Goal: Task Accomplishment & Management: Manage account settings

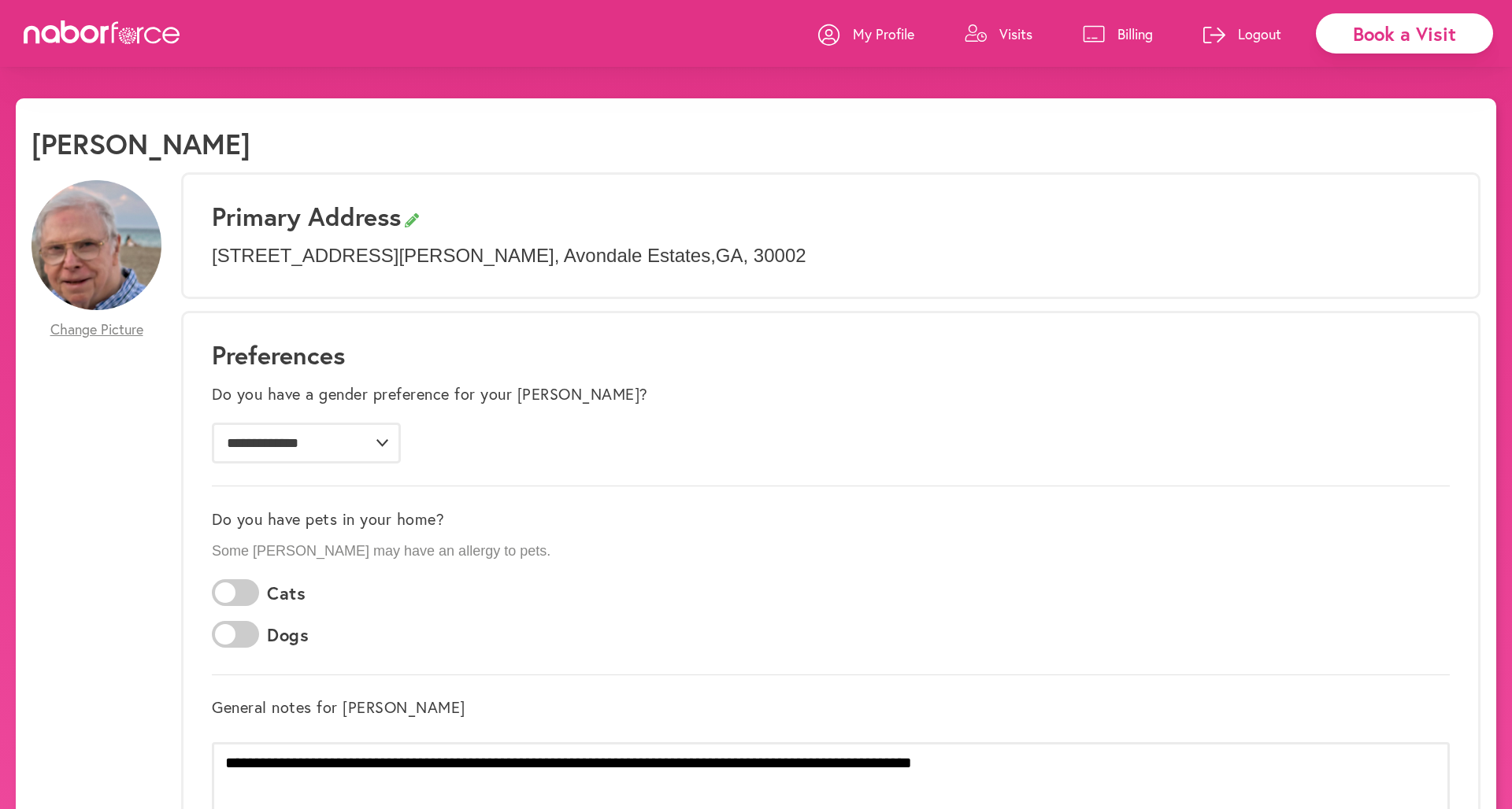
click at [1021, 40] on p "Visits" at bounding box center [1015, 34] width 33 height 19
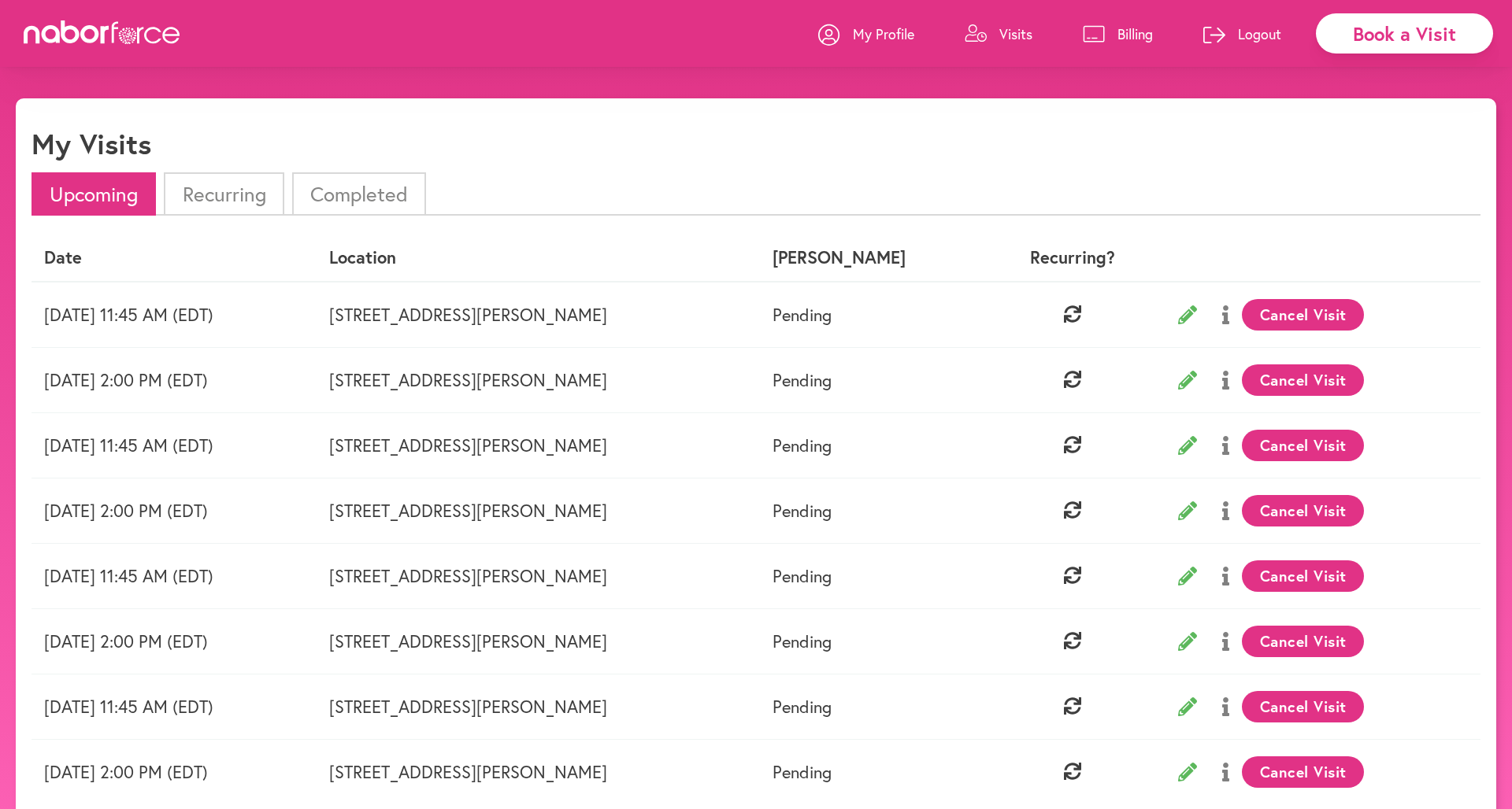
click at [1042, 309] on button "Cancel Visit" at bounding box center [1302, 315] width 122 height 32
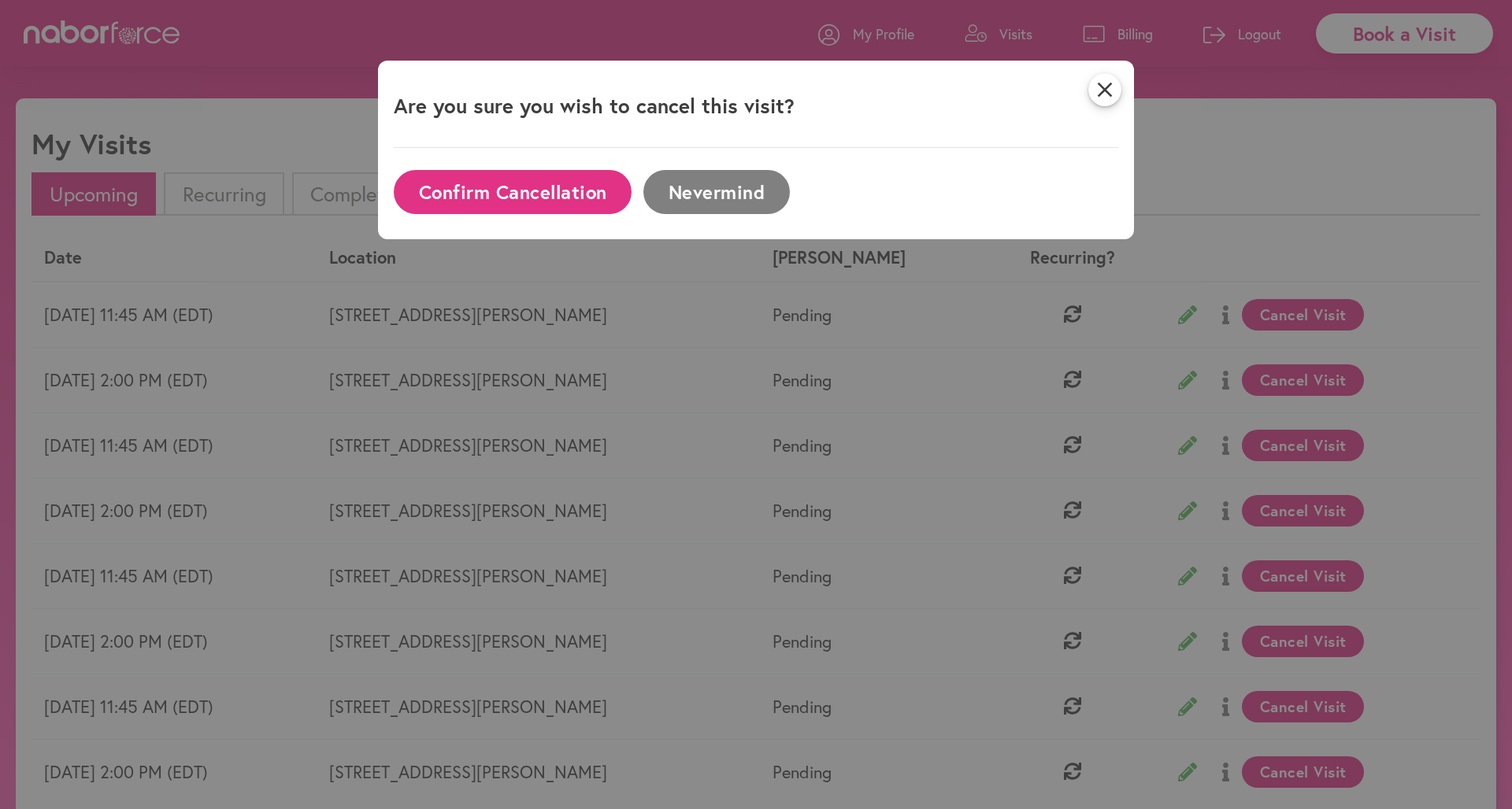
click at [516, 190] on button "Confirm Cancellation" at bounding box center [513, 192] width 238 height 44
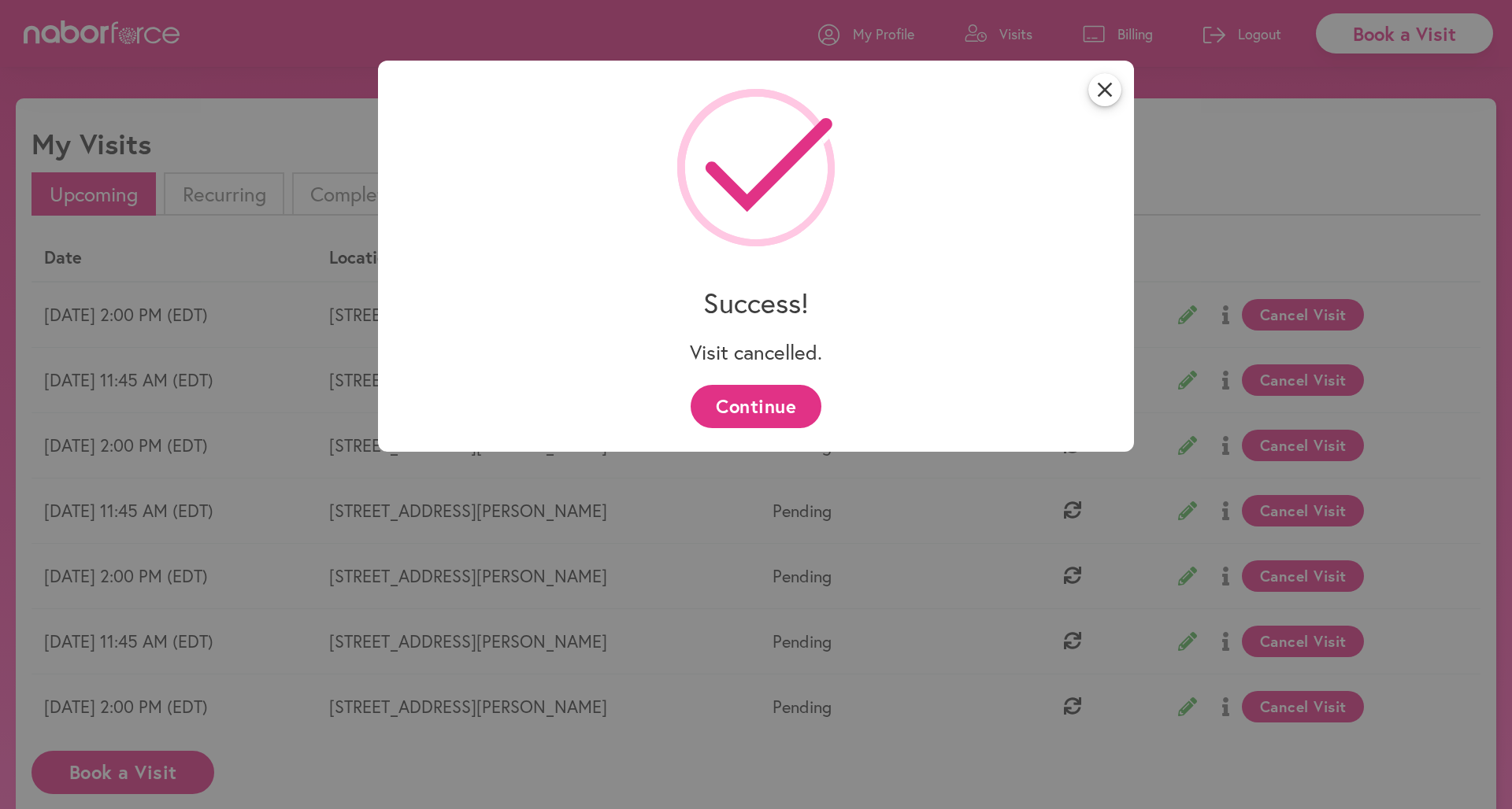
click at [777, 394] on button "Continue" at bounding box center [755, 407] width 130 height 44
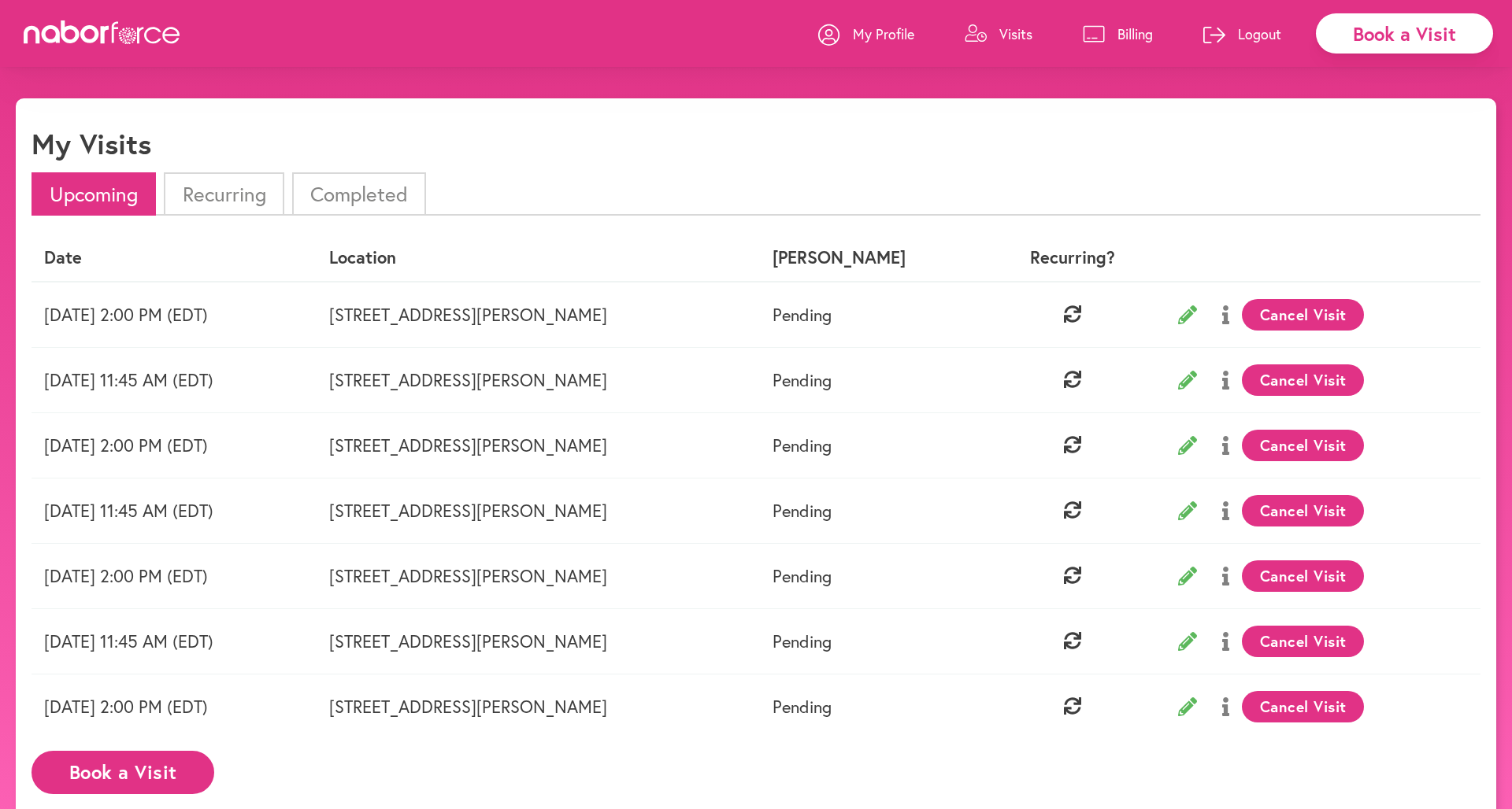
click at [1042, 317] on button "Cancel Visit" at bounding box center [1302, 315] width 122 height 32
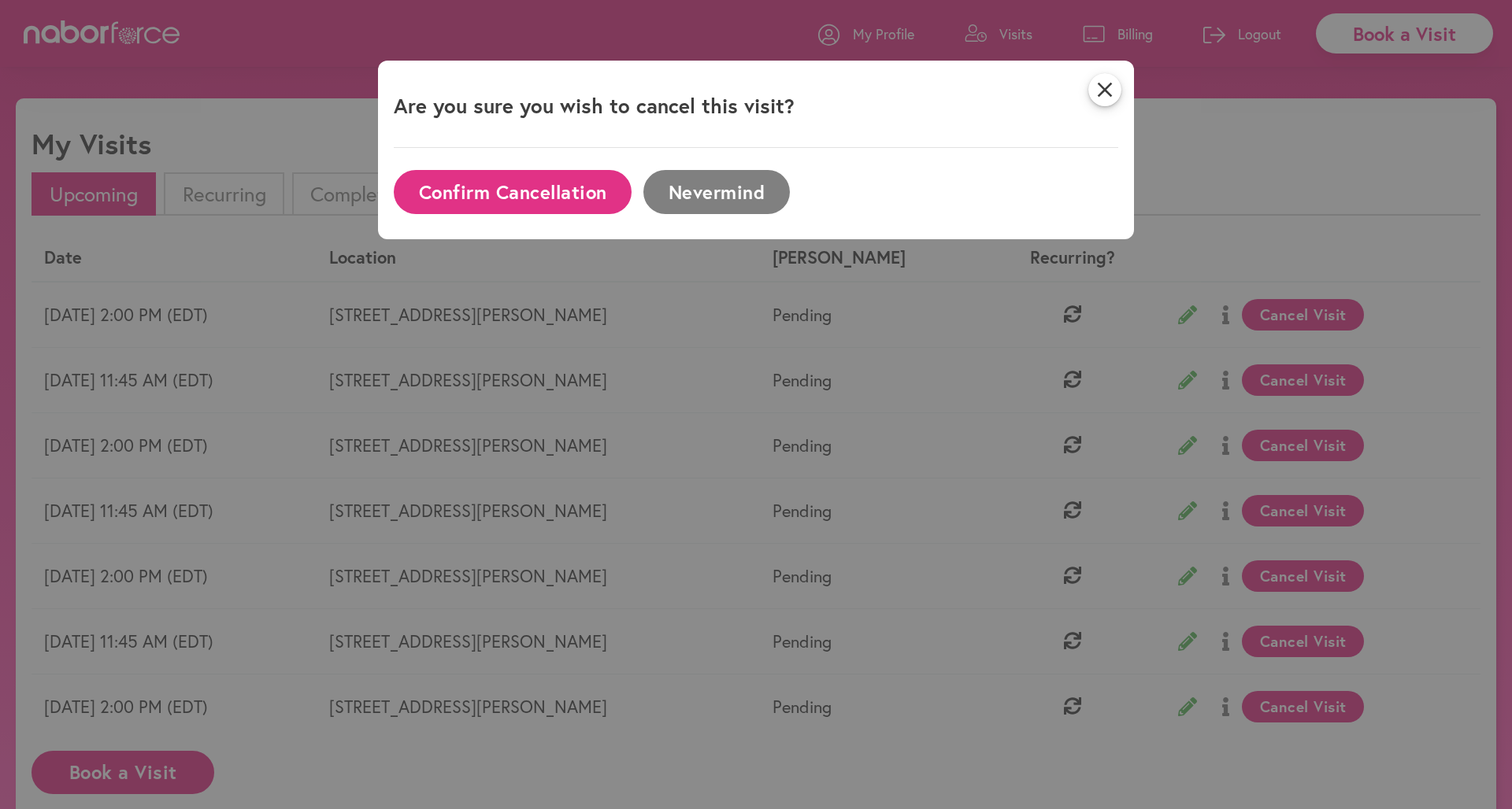
click at [496, 190] on button "Confirm Cancellation" at bounding box center [513, 192] width 238 height 44
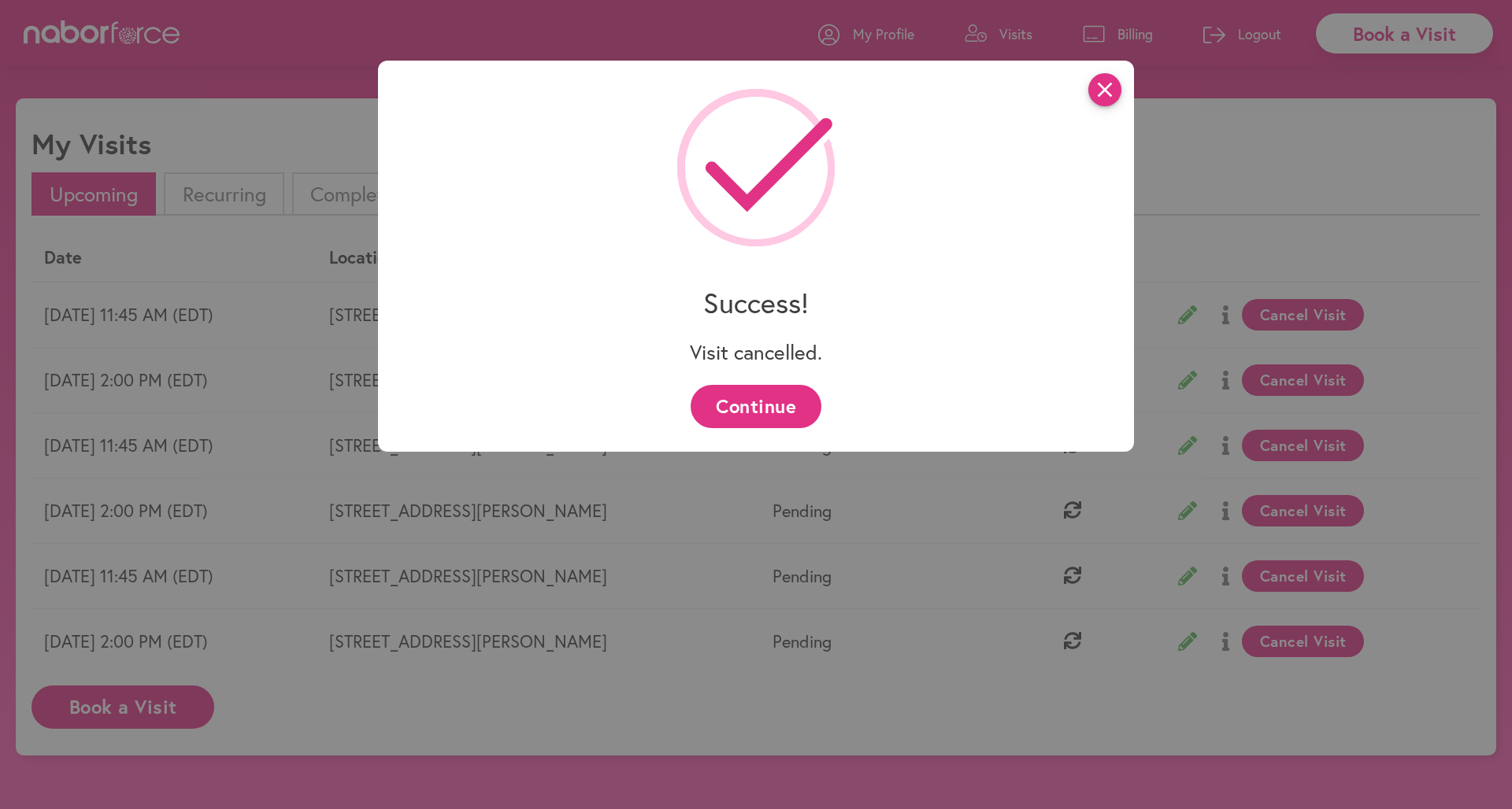
click at [1042, 95] on icon "close" at bounding box center [1104, 89] width 33 height 33
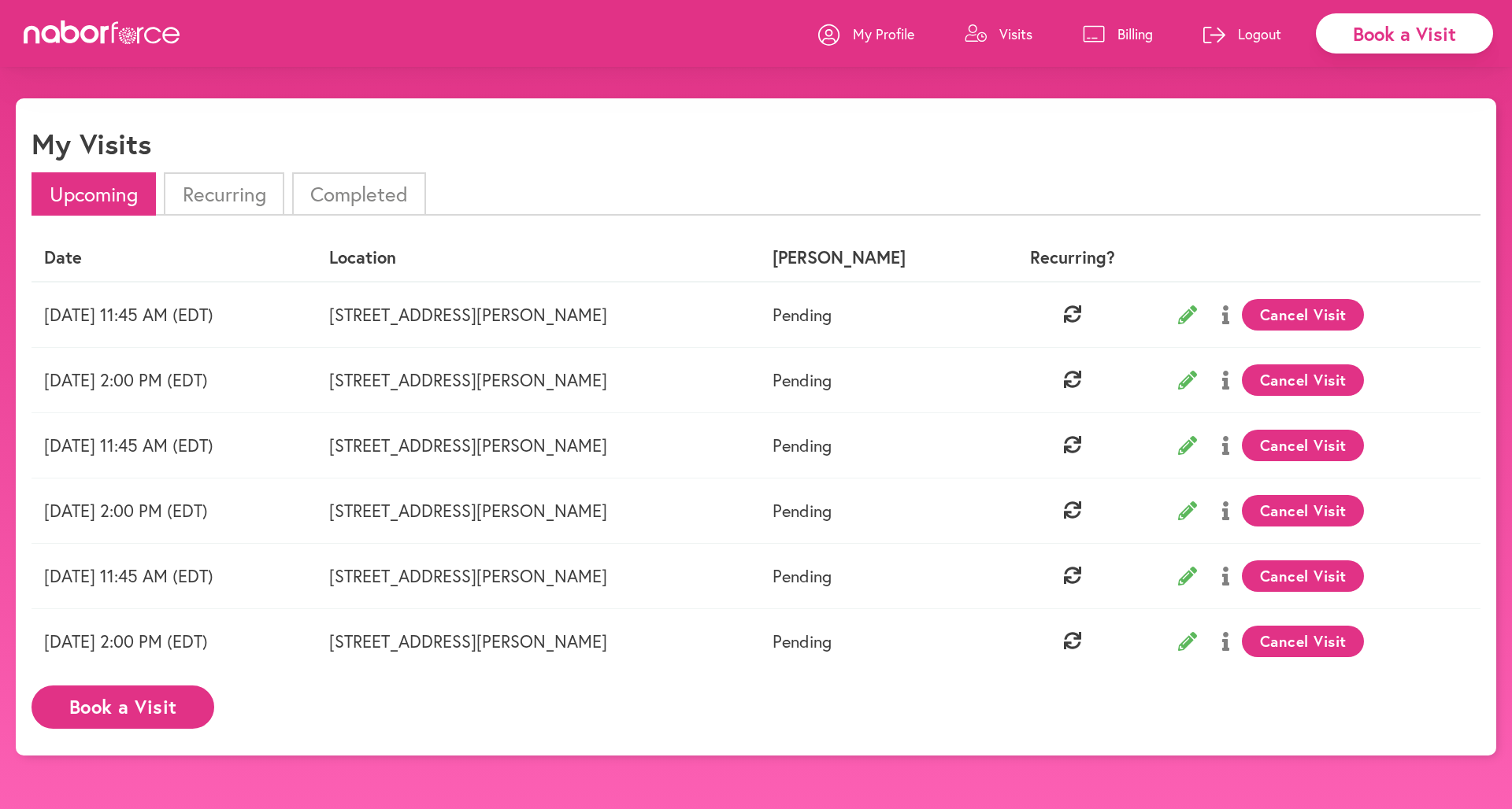
click at [1042, 383] on icon at bounding box center [1186, 379] width 19 height 19
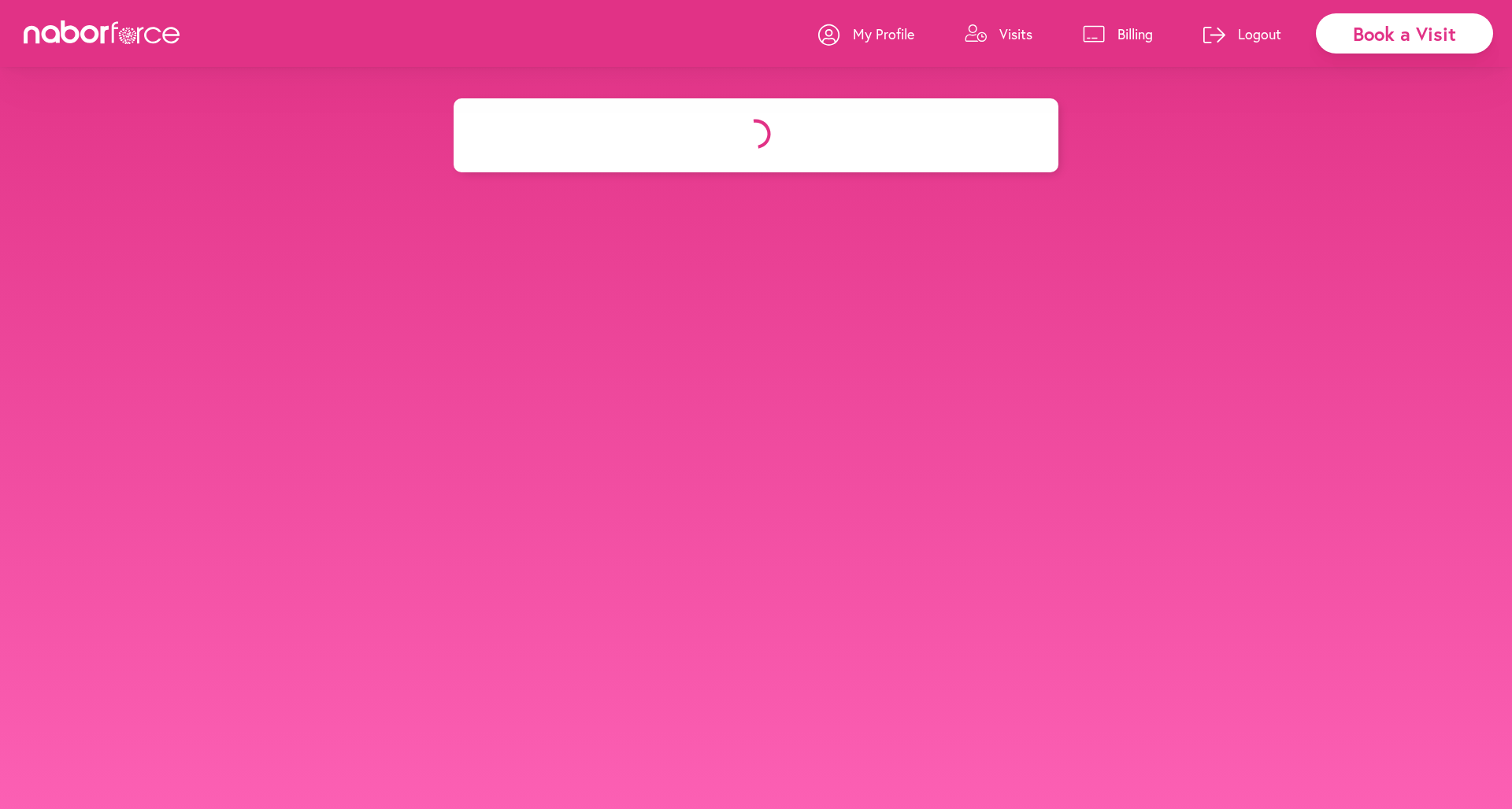
select select "*******"
select select "**"
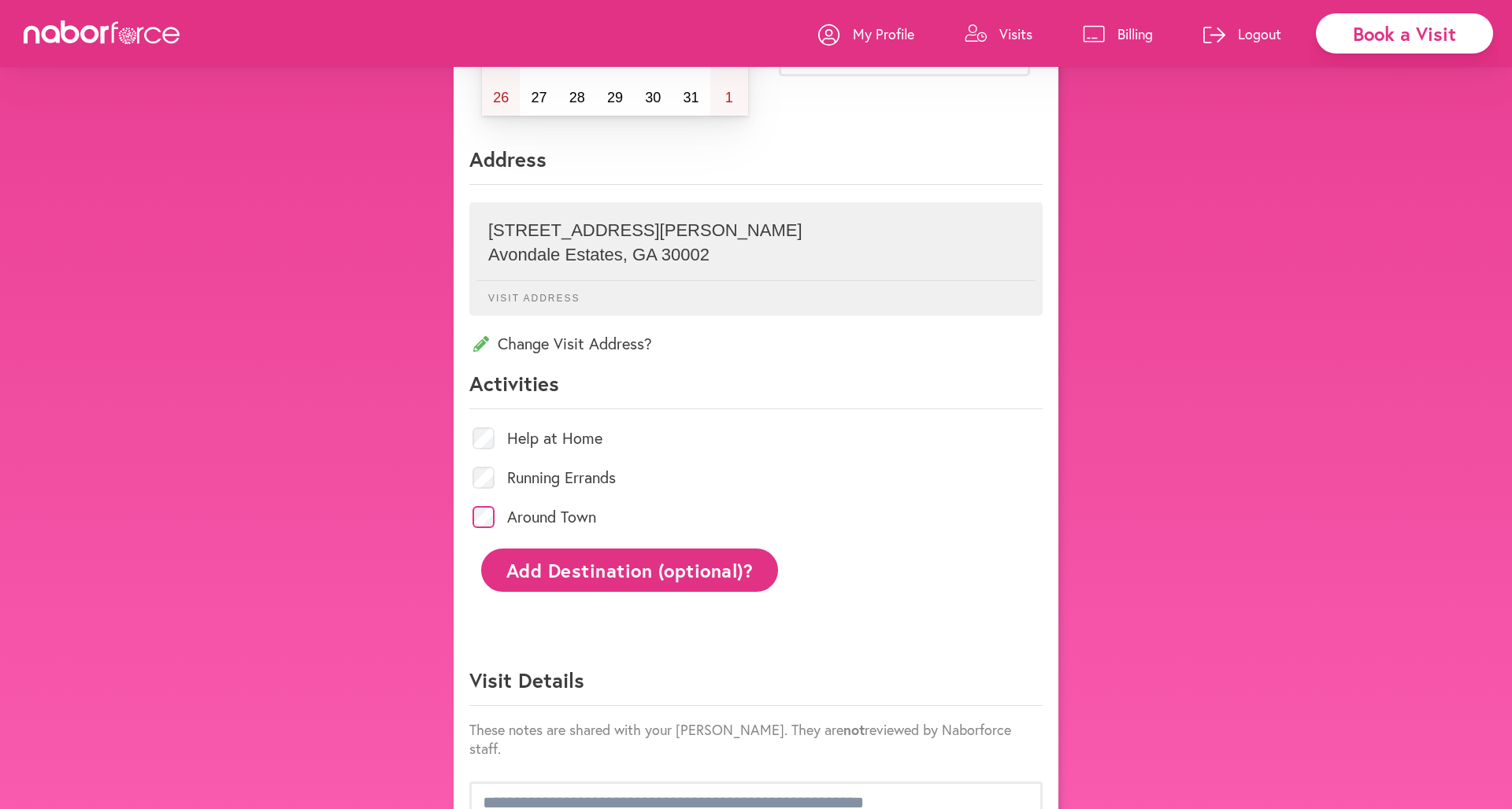
scroll to position [339, 0]
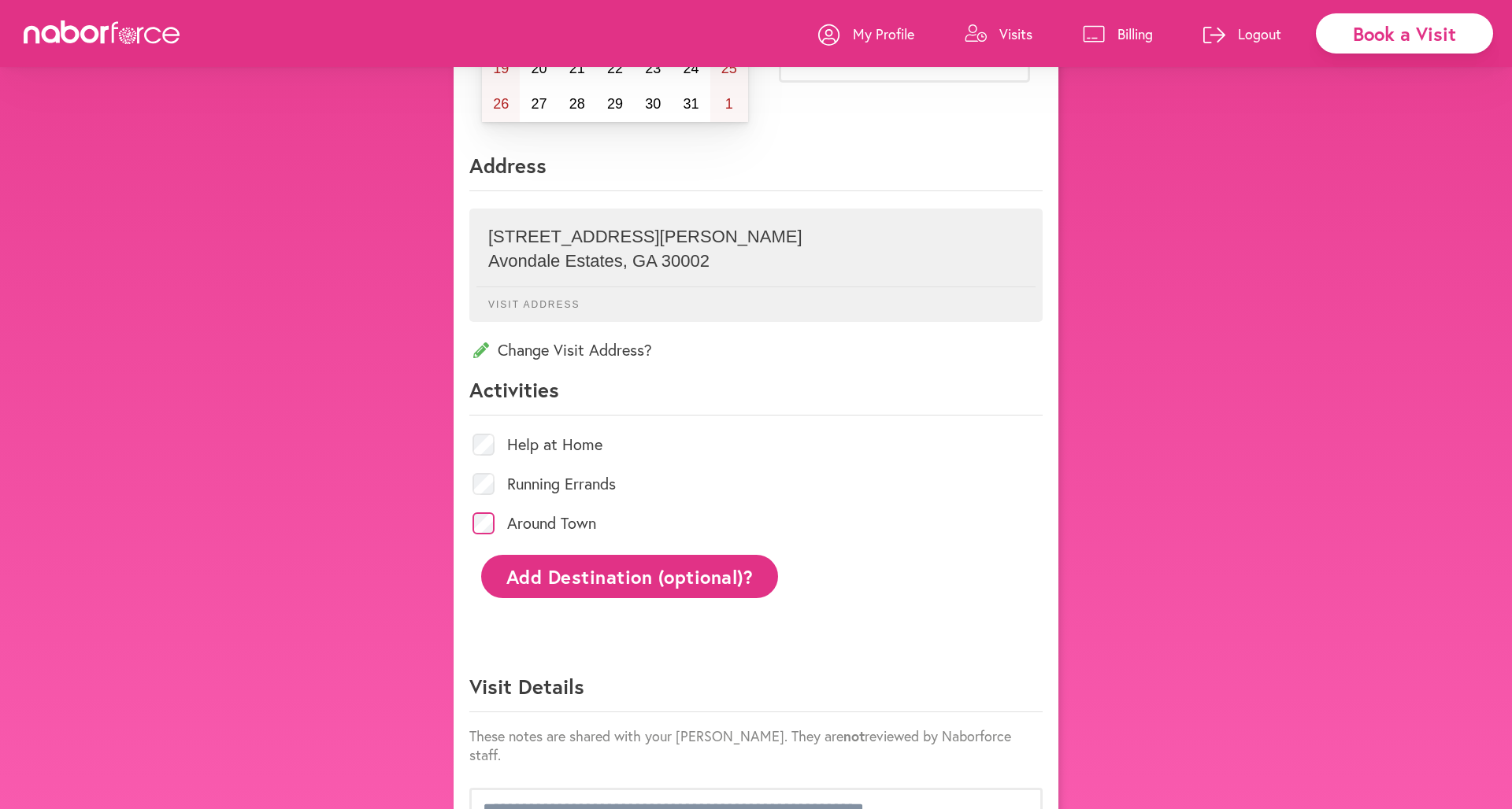
click at [602, 352] on p "Change Visit Address?" at bounding box center [756, 350] width 573 height 21
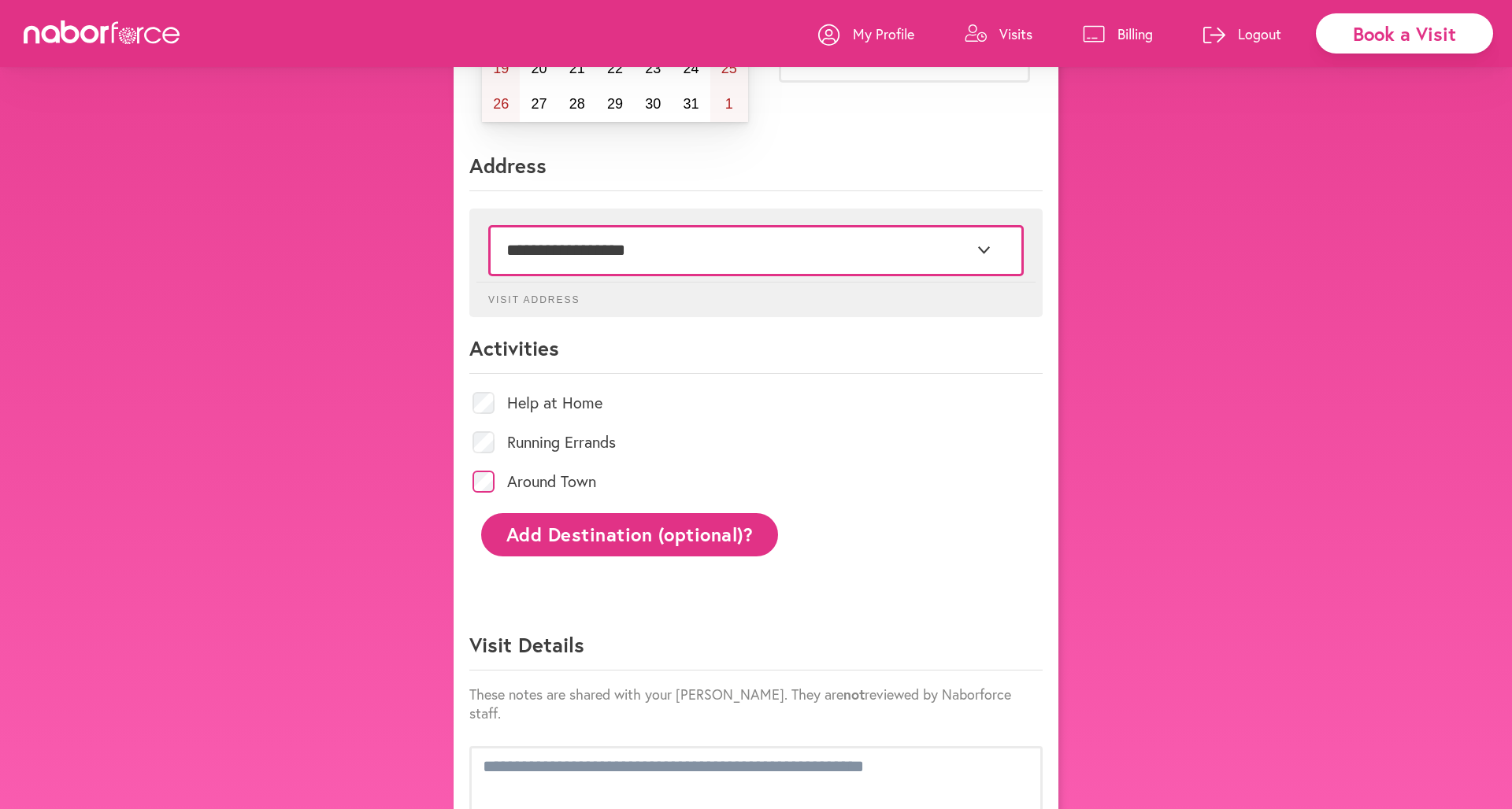
select select "*"
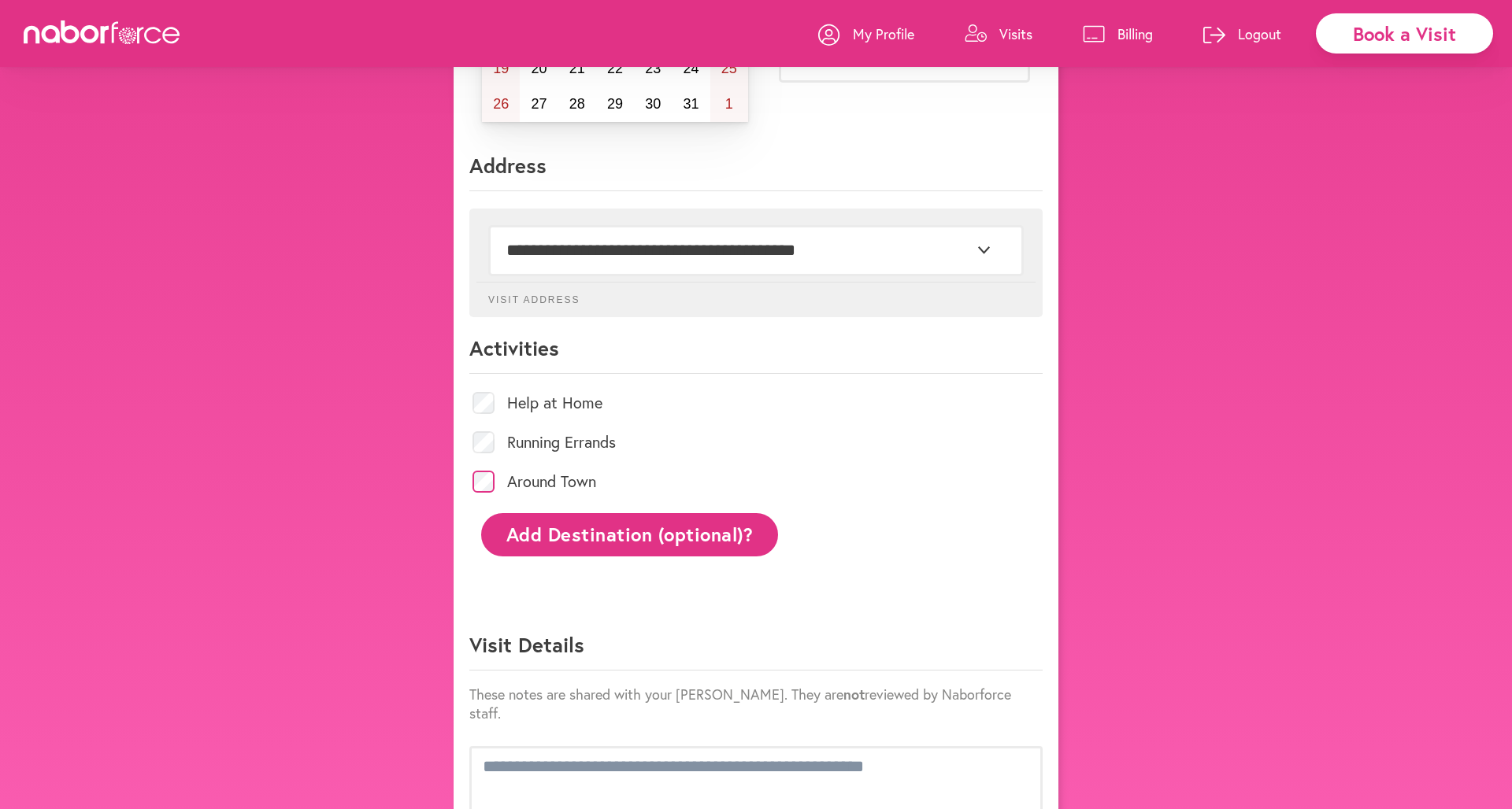
click at [618, 544] on button "Add Destination (optional)?" at bounding box center [630, 535] width 297 height 44
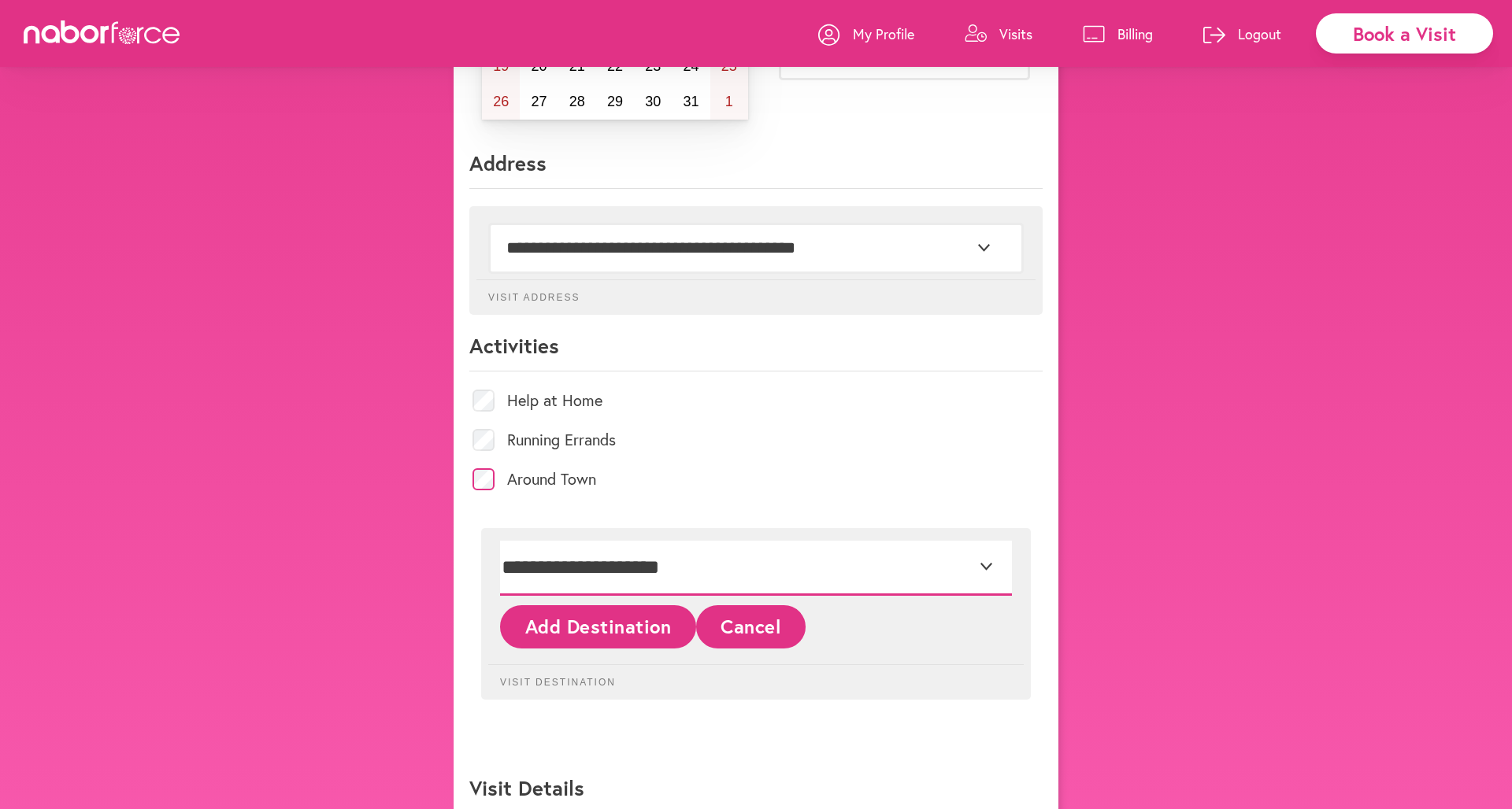
scroll to position [341, 0]
select select "*"
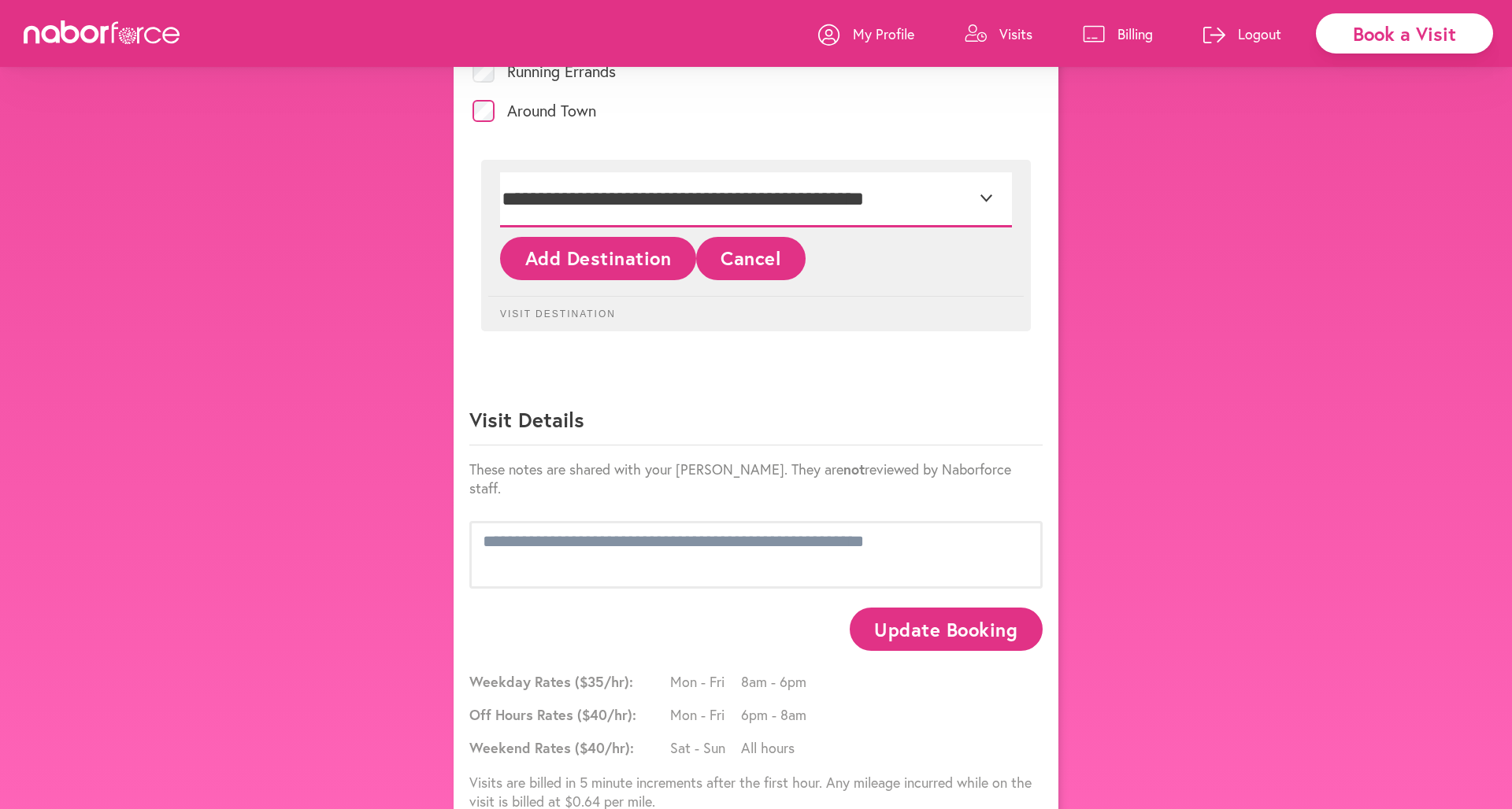
scroll to position [710, 0]
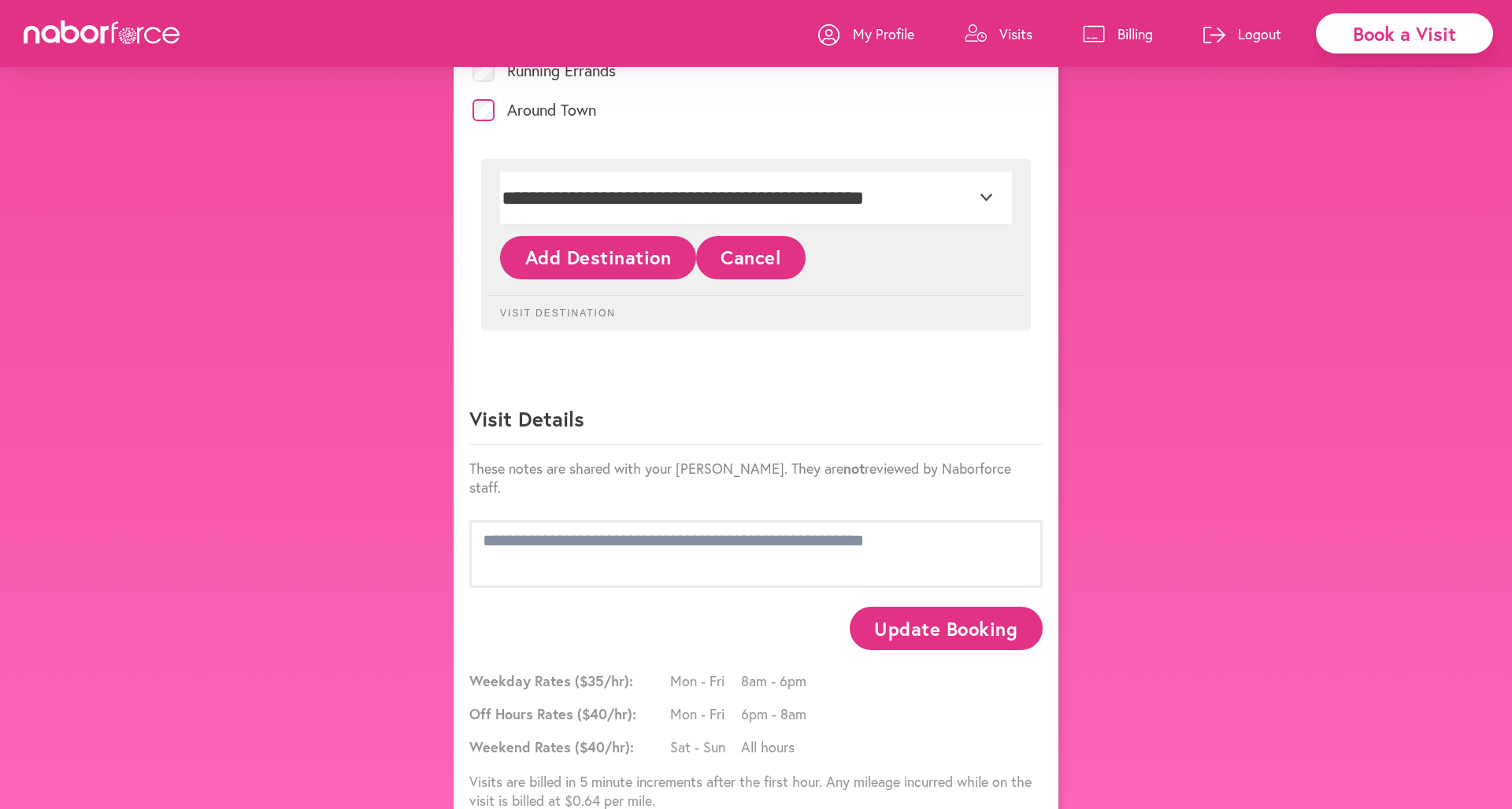
click at [962, 617] on button "Update Booking" at bounding box center [946, 629] width 193 height 44
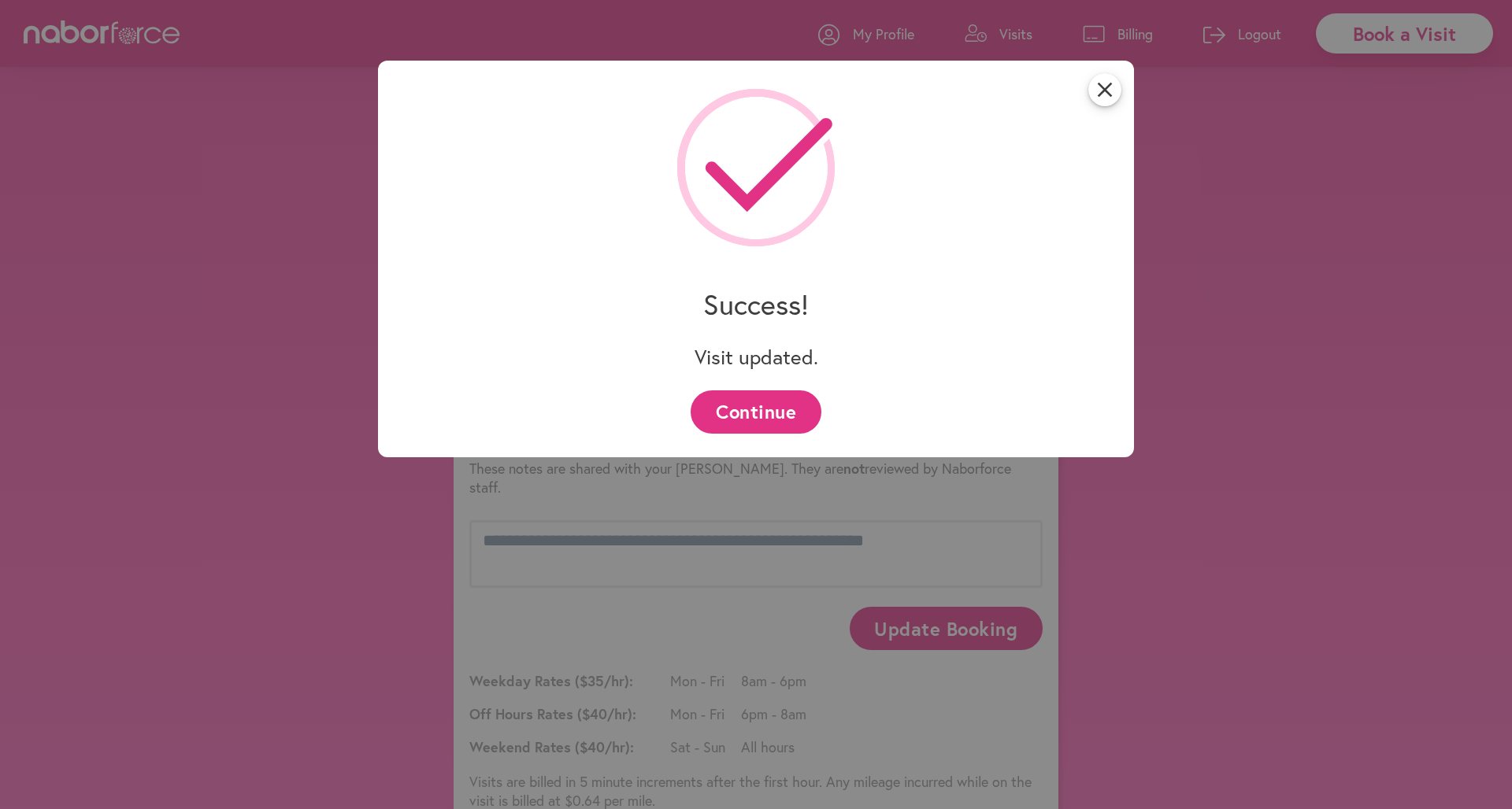
click at [730, 419] on button "Continue" at bounding box center [755, 412] width 130 height 44
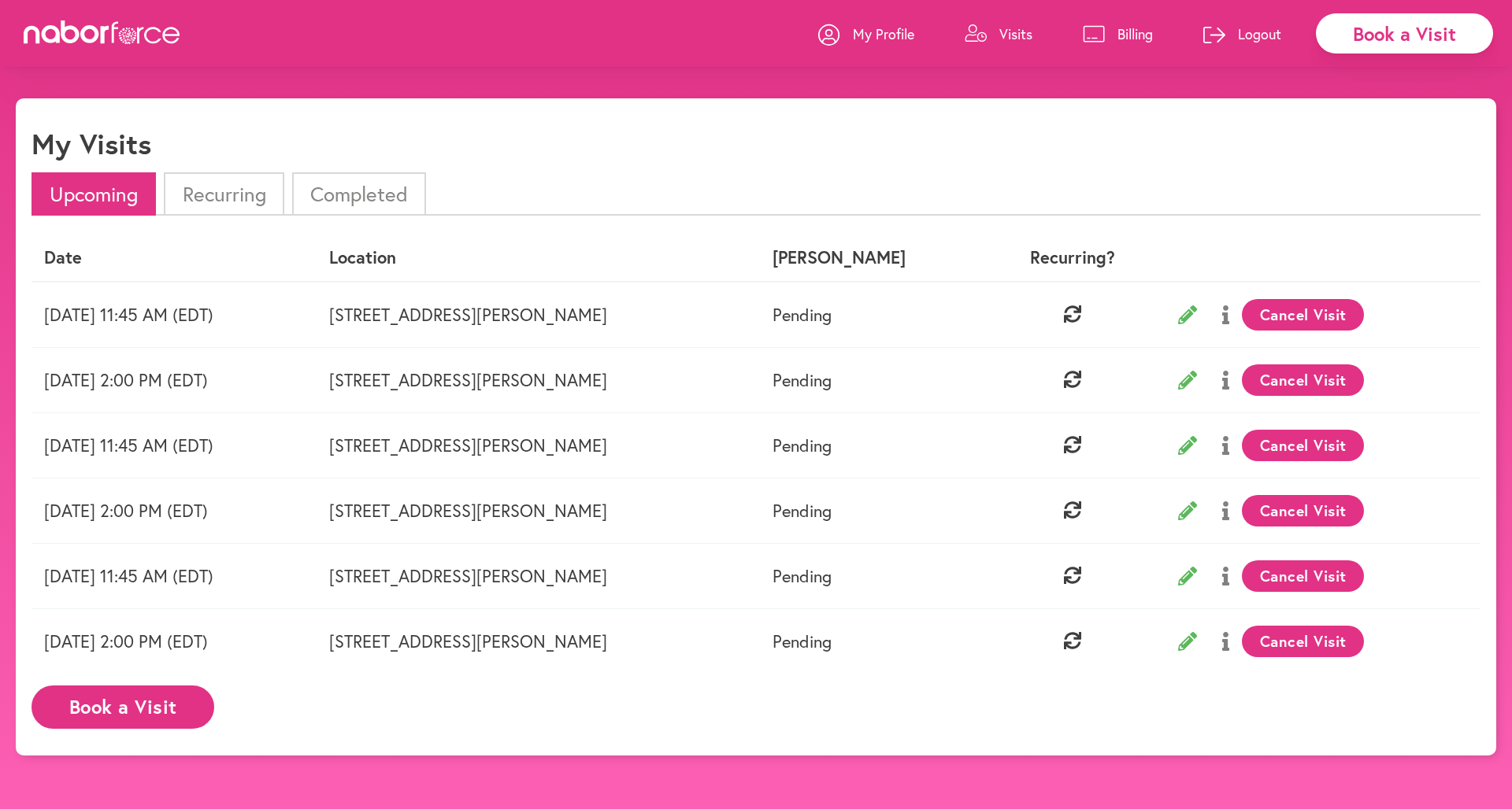
click at [1320, 513] on button "Cancel Visit" at bounding box center [1302, 511] width 122 height 32
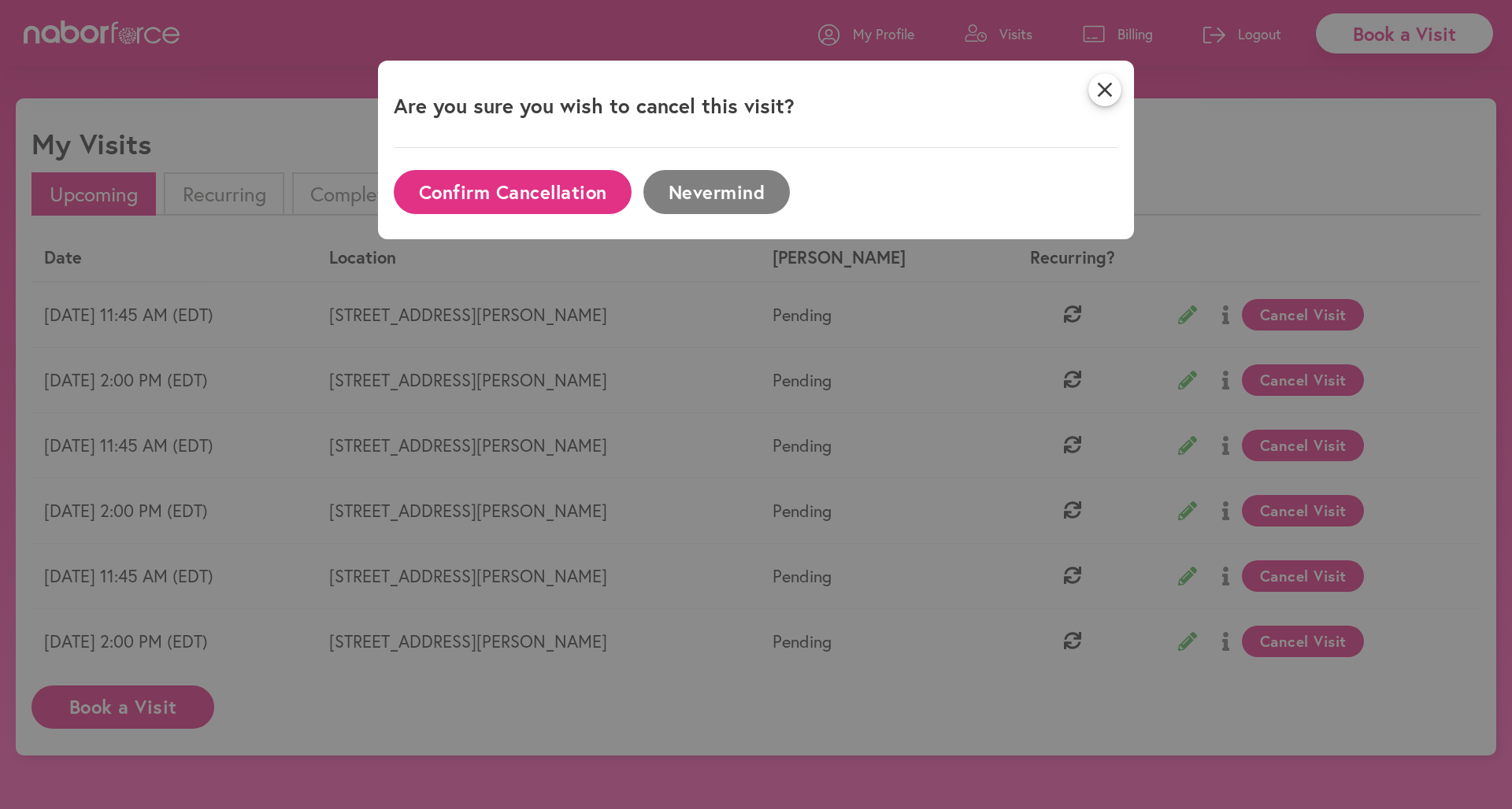
drag, startPoint x: 506, startPoint y: 194, endPoint x: 750, endPoint y: 315, distance: 272.4
click at [748, 313] on div "close Are you sure you wish to cancel this visit? Confirm Cancellation Nevermind" at bounding box center [756, 404] width 1512 height 809
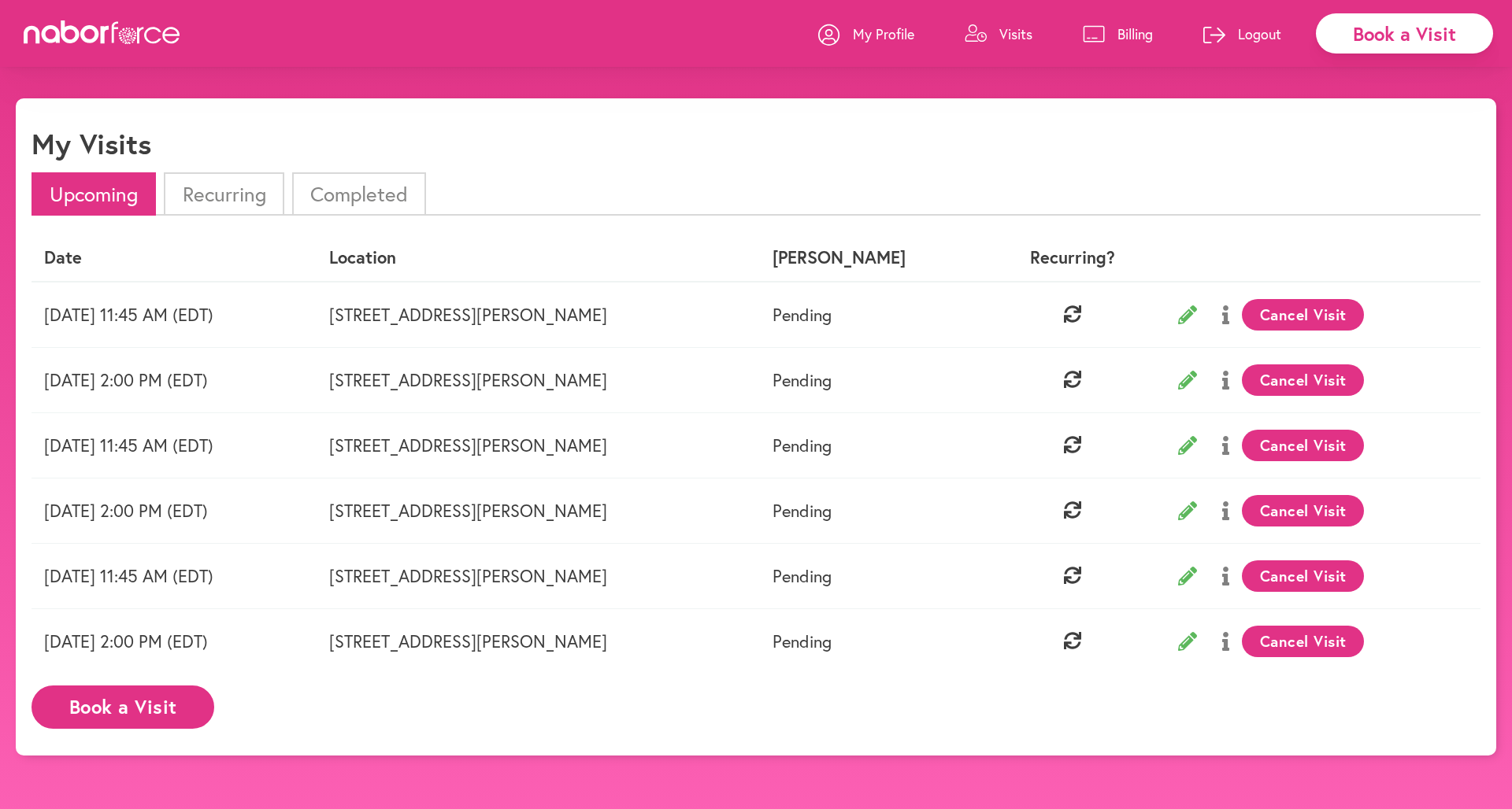
click at [217, 206] on li "Recurring" at bounding box center [223, 194] width 120 height 44
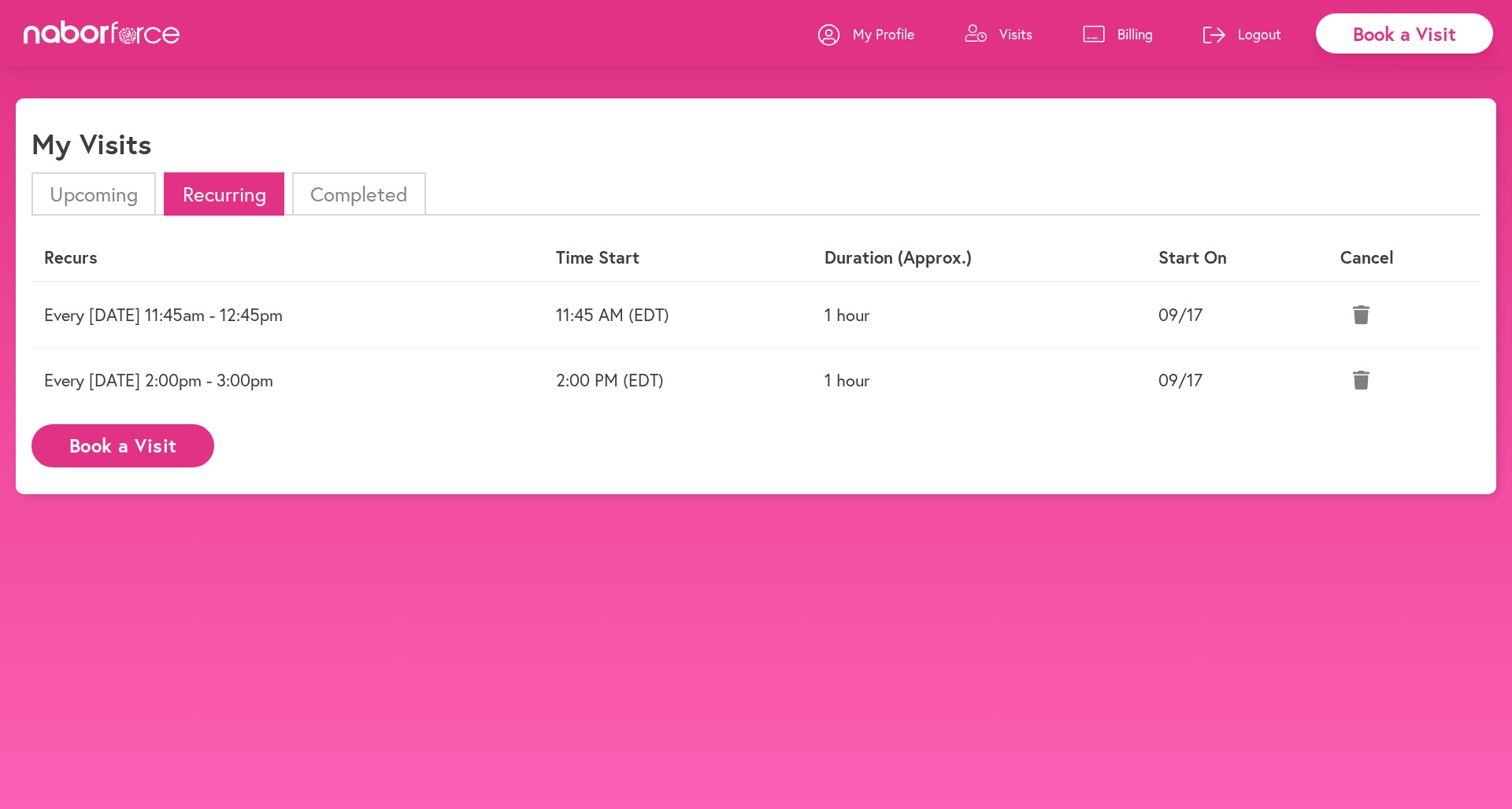
click at [90, 198] on li "Upcoming" at bounding box center [94, 194] width 125 height 44
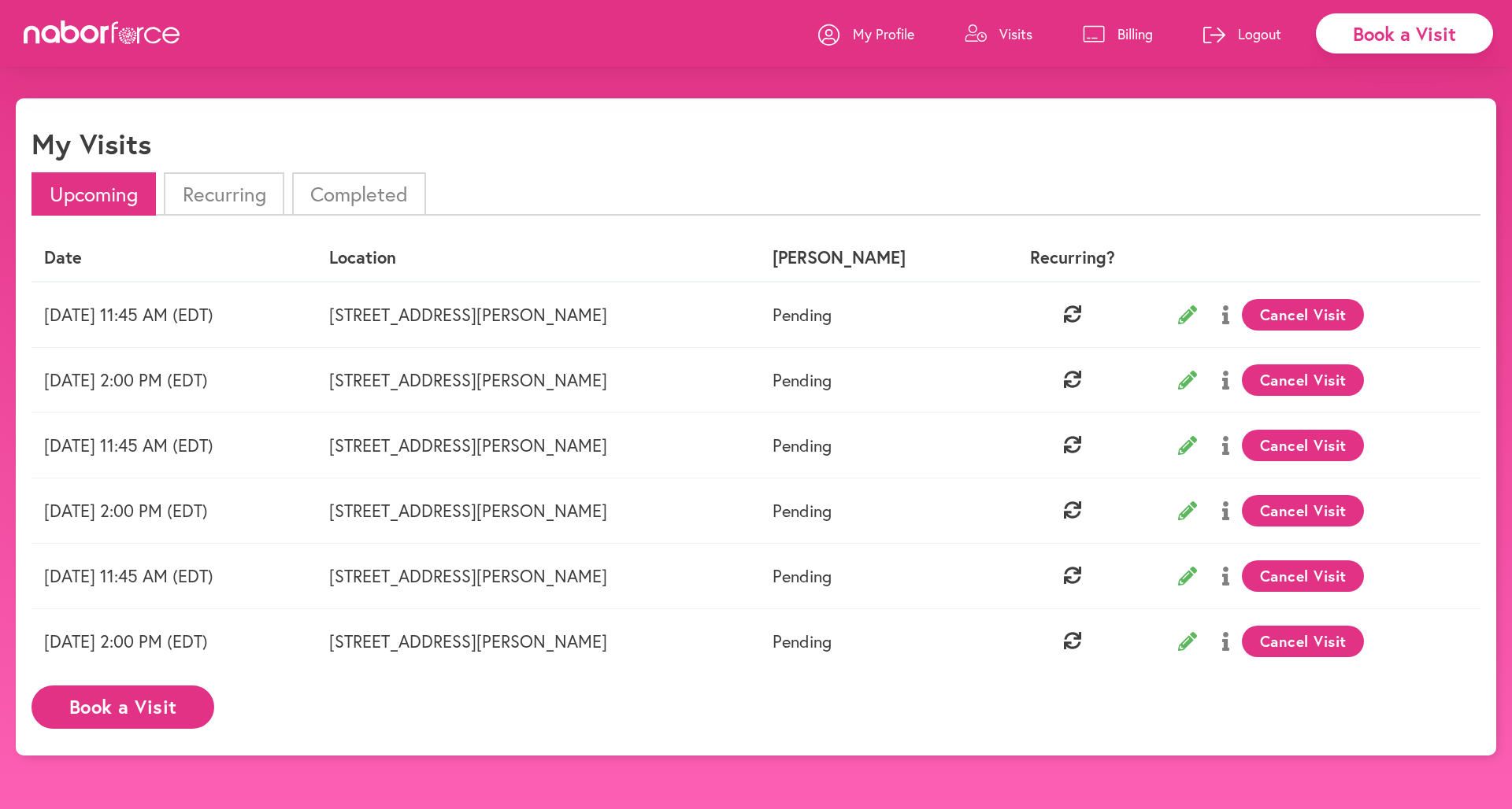
click at [229, 184] on li "Recurring" at bounding box center [223, 194] width 120 height 44
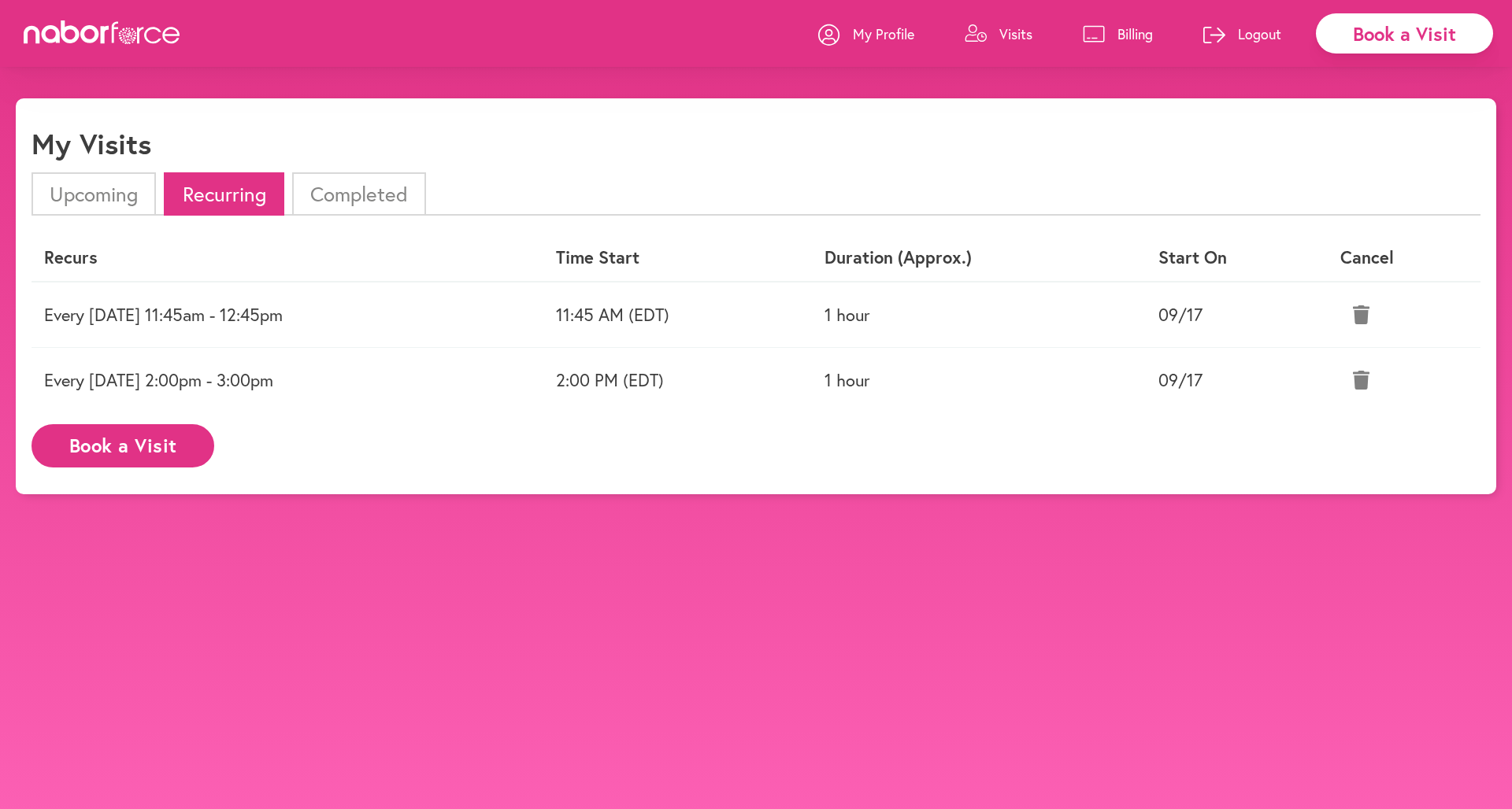
click at [75, 195] on li "Upcoming" at bounding box center [94, 194] width 125 height 44
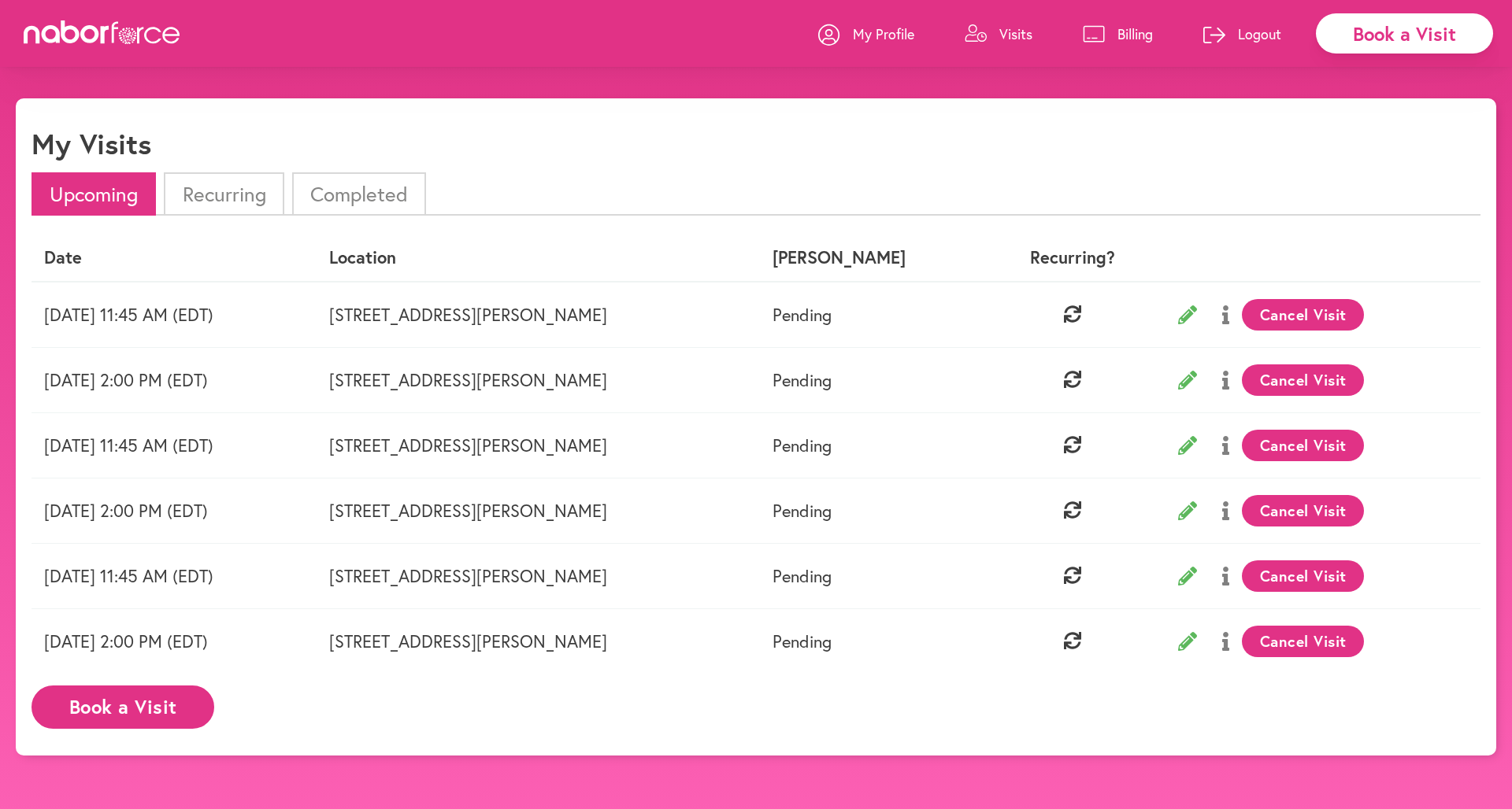
click at [1194, 509] on icon at bounding box center [1186, 510] width 19 height 19
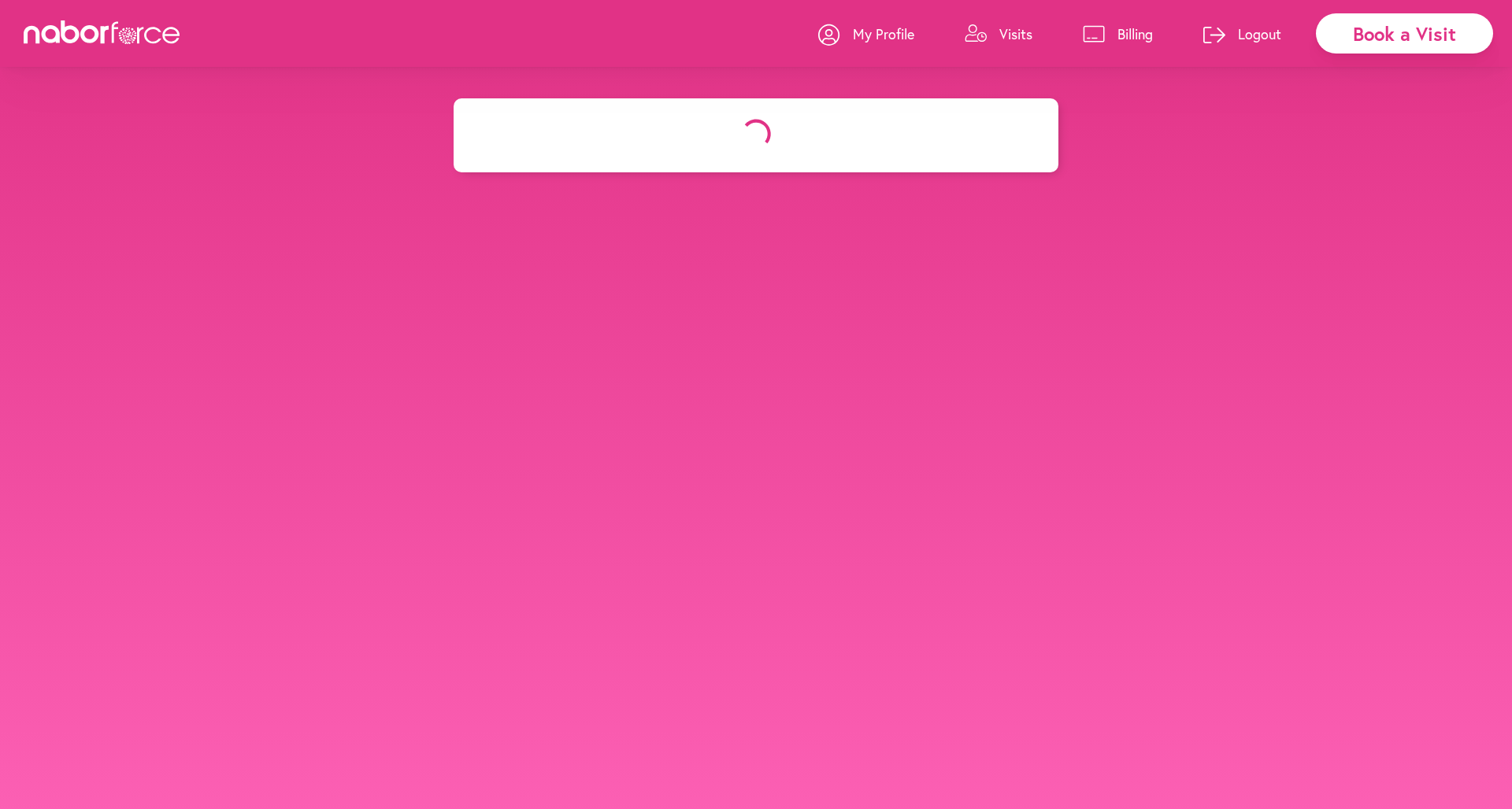
select select "*******"
select select "**"
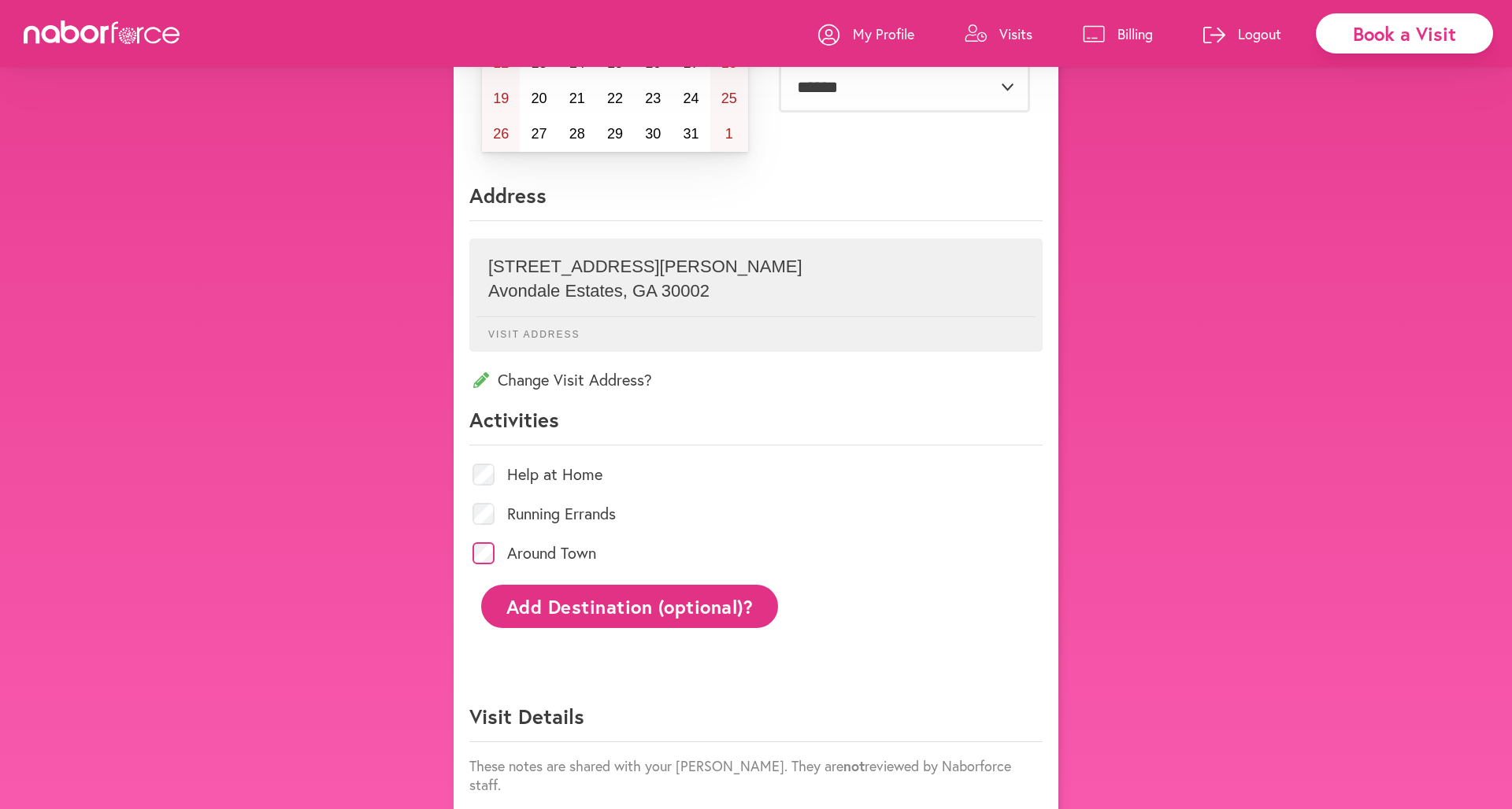
scroll to position [292, 0]
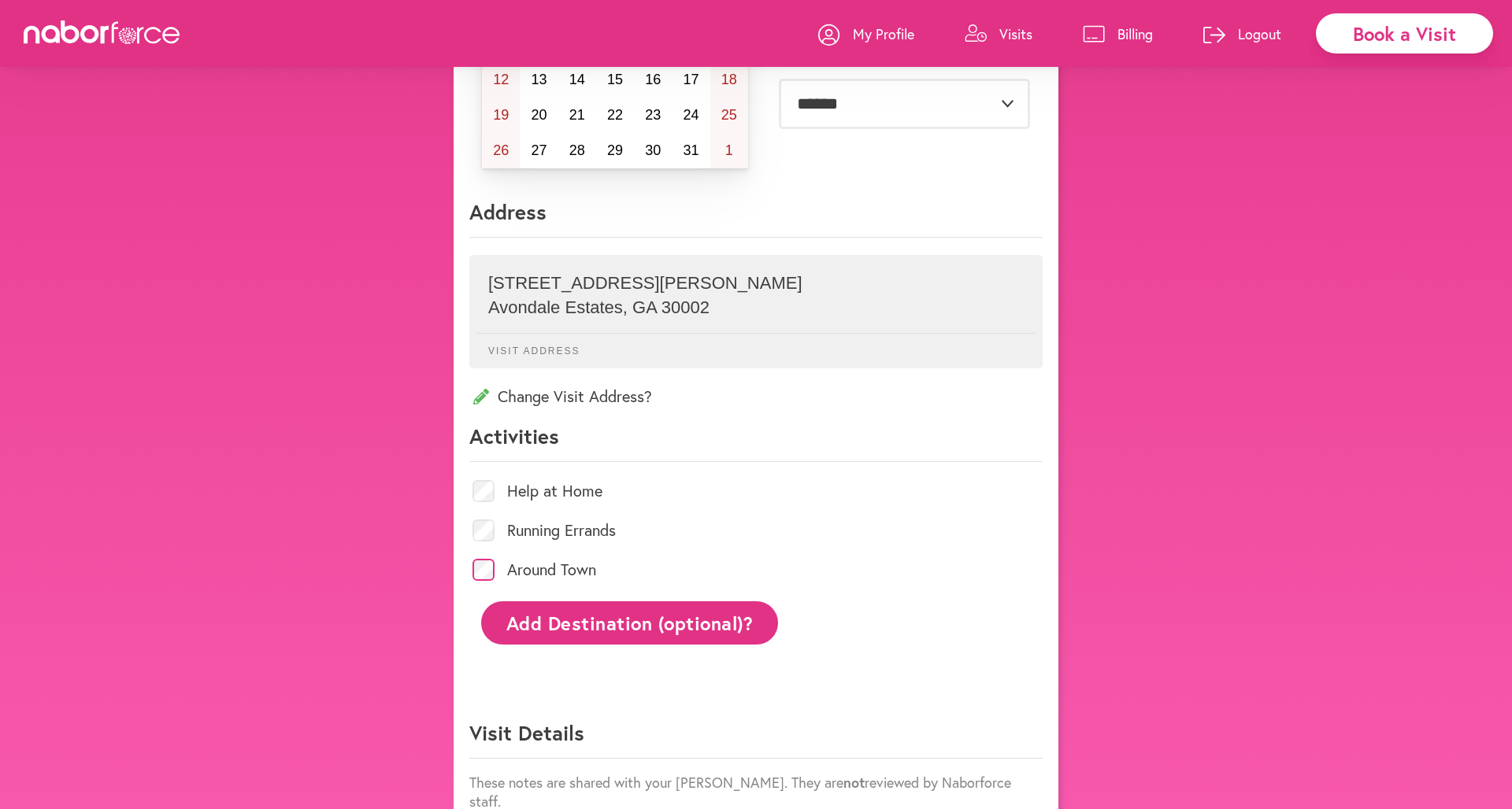
click at [573, 398] on p "Change Visit Address?" at bounding box center [756, 396] width 573 height 21
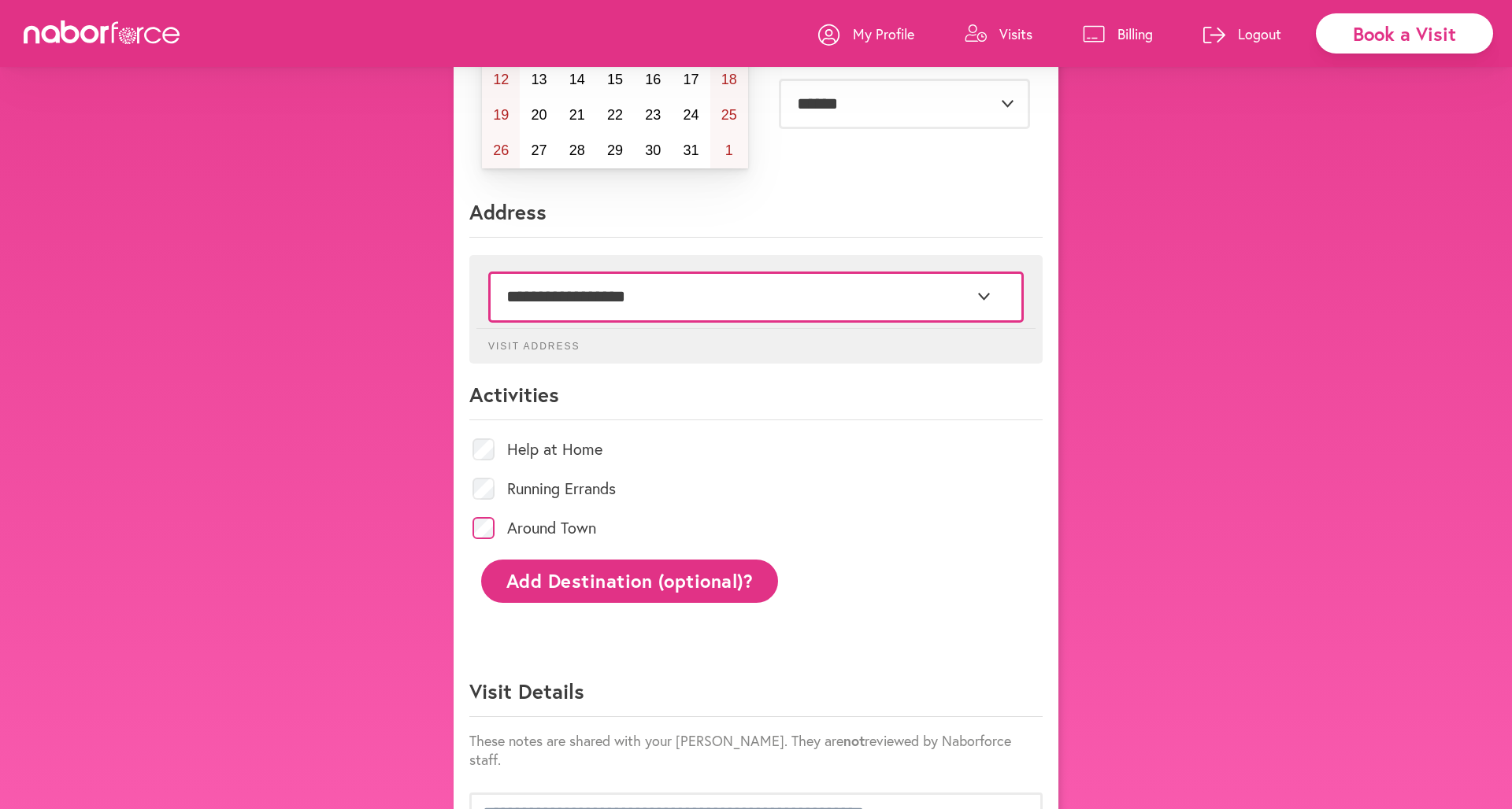
select select "*"
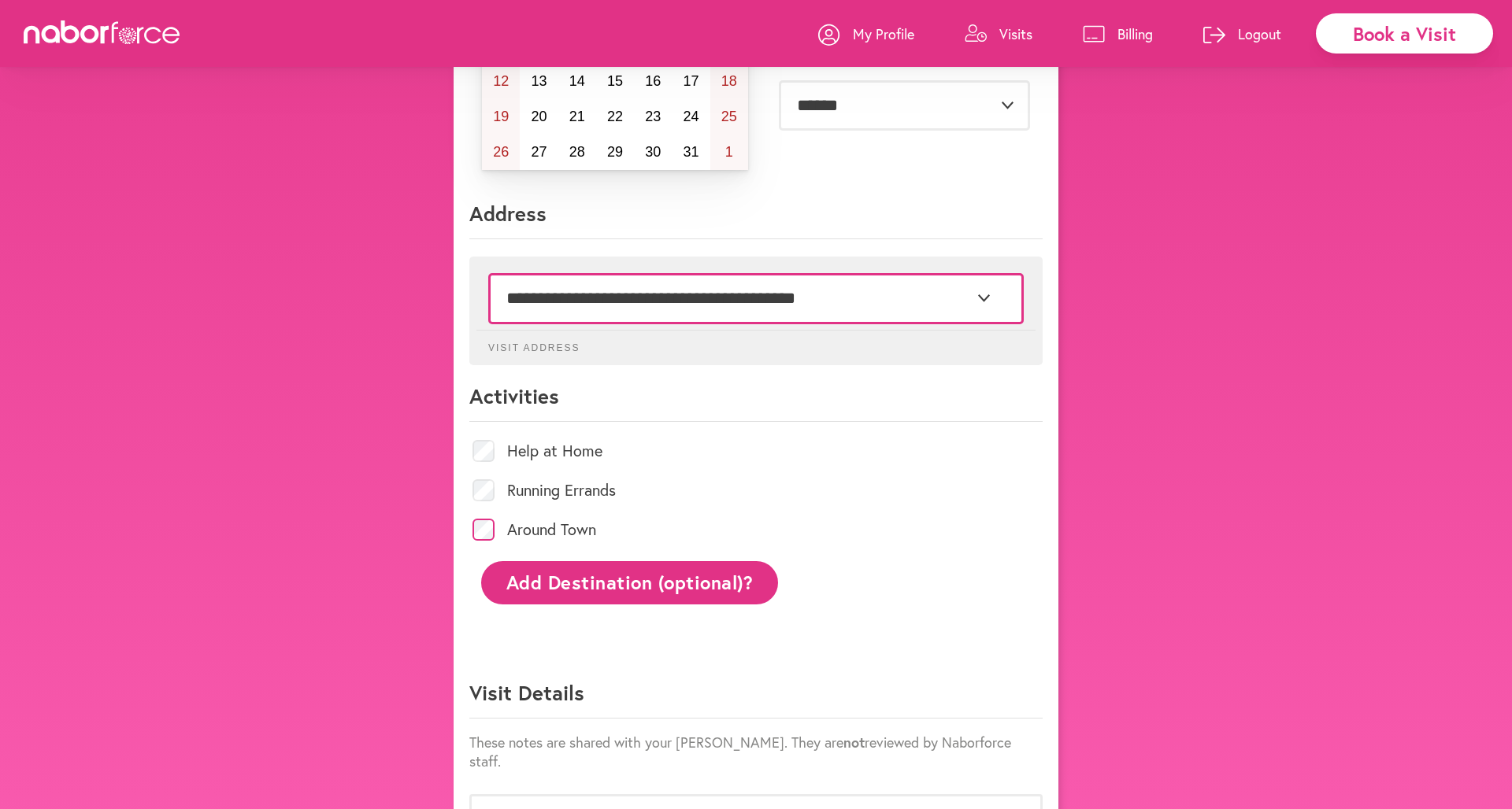
scroll to position [287, 0]
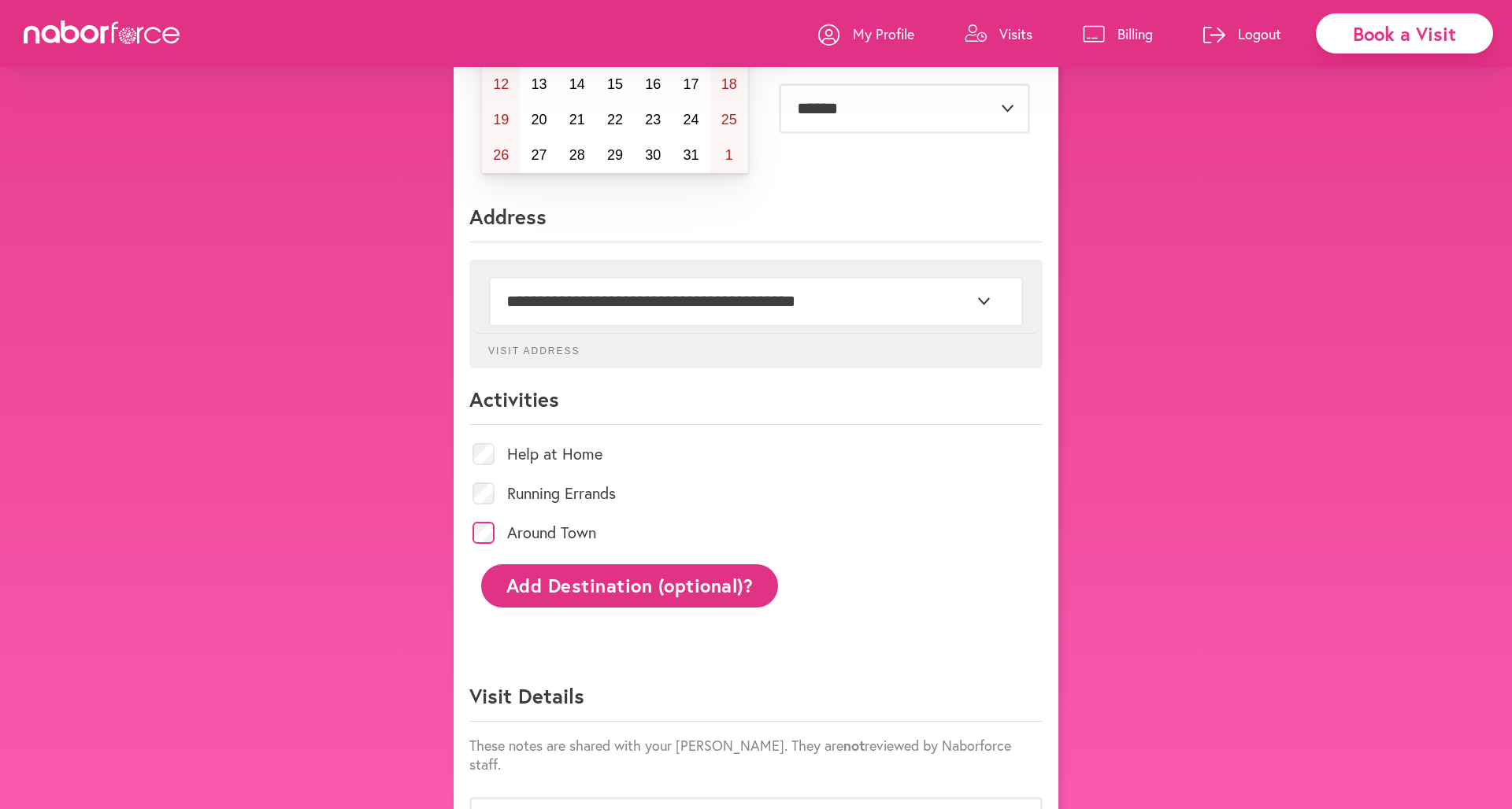
click at [625, 589] on button "Add Destination (optional)?" at bounding box center [630, 586] width 297 height 44
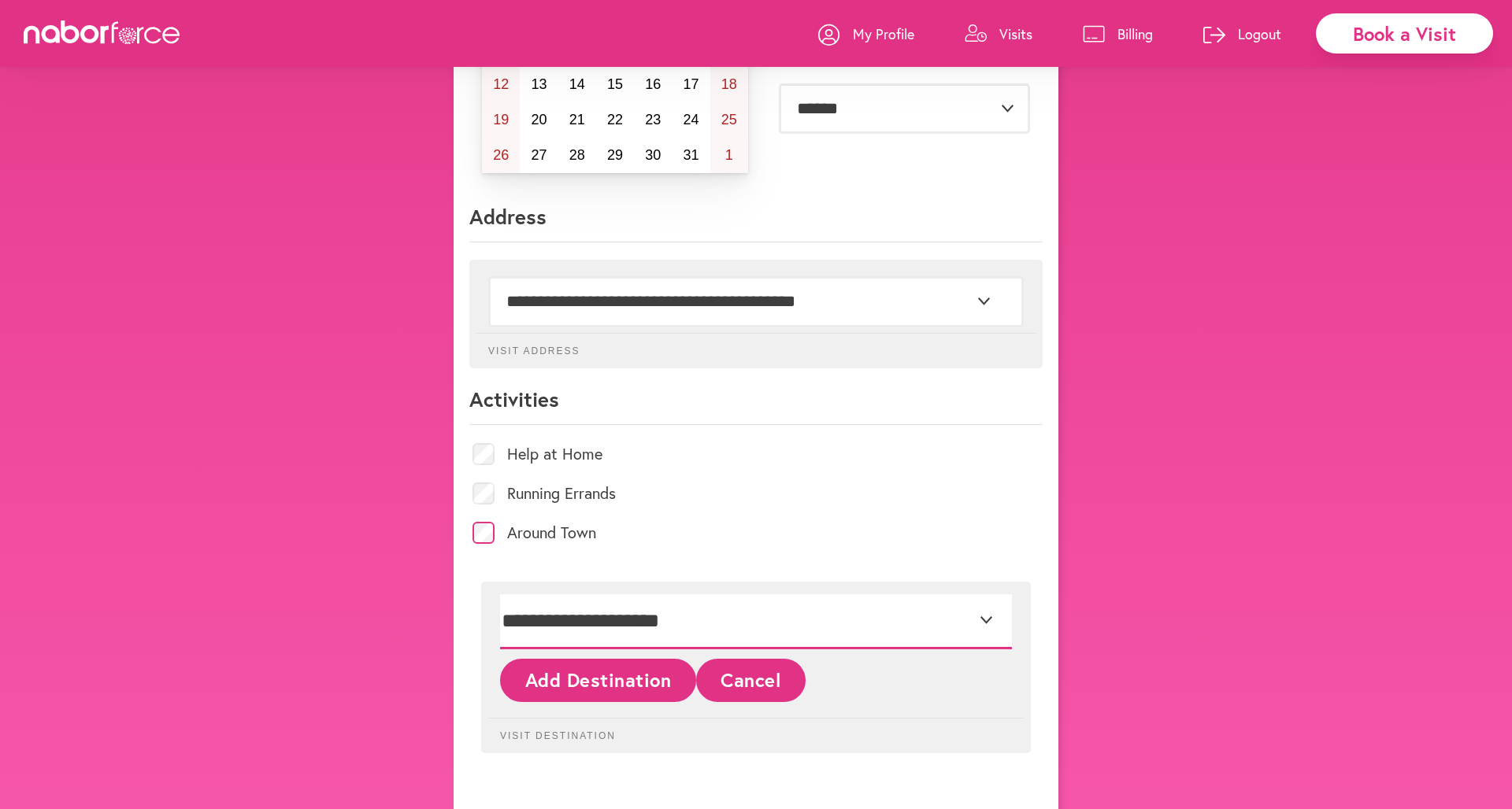
select select "*"
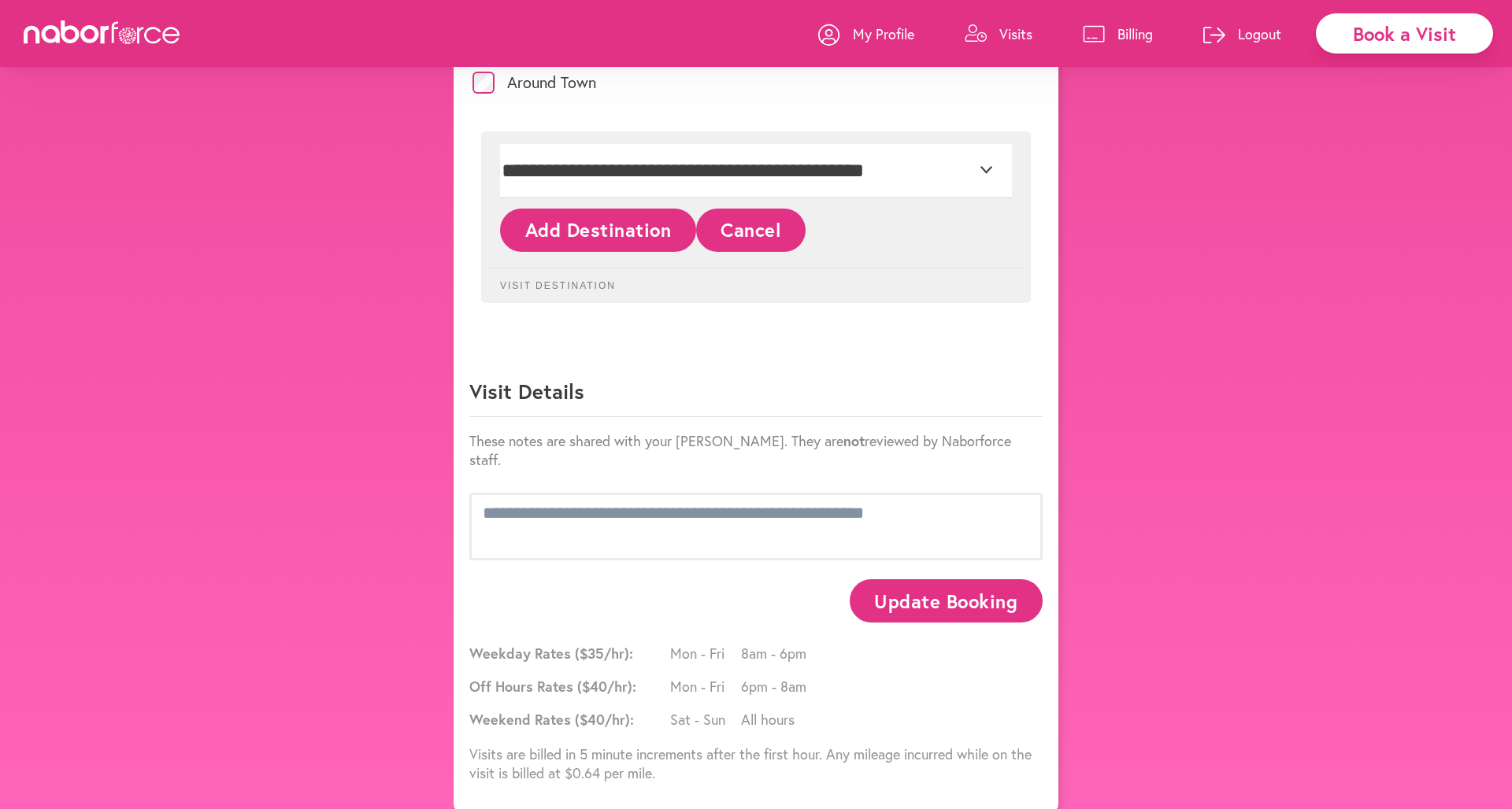
click at [919, 589] on button "Update Booking" at bounding box center [946, 601] width 193 height 44
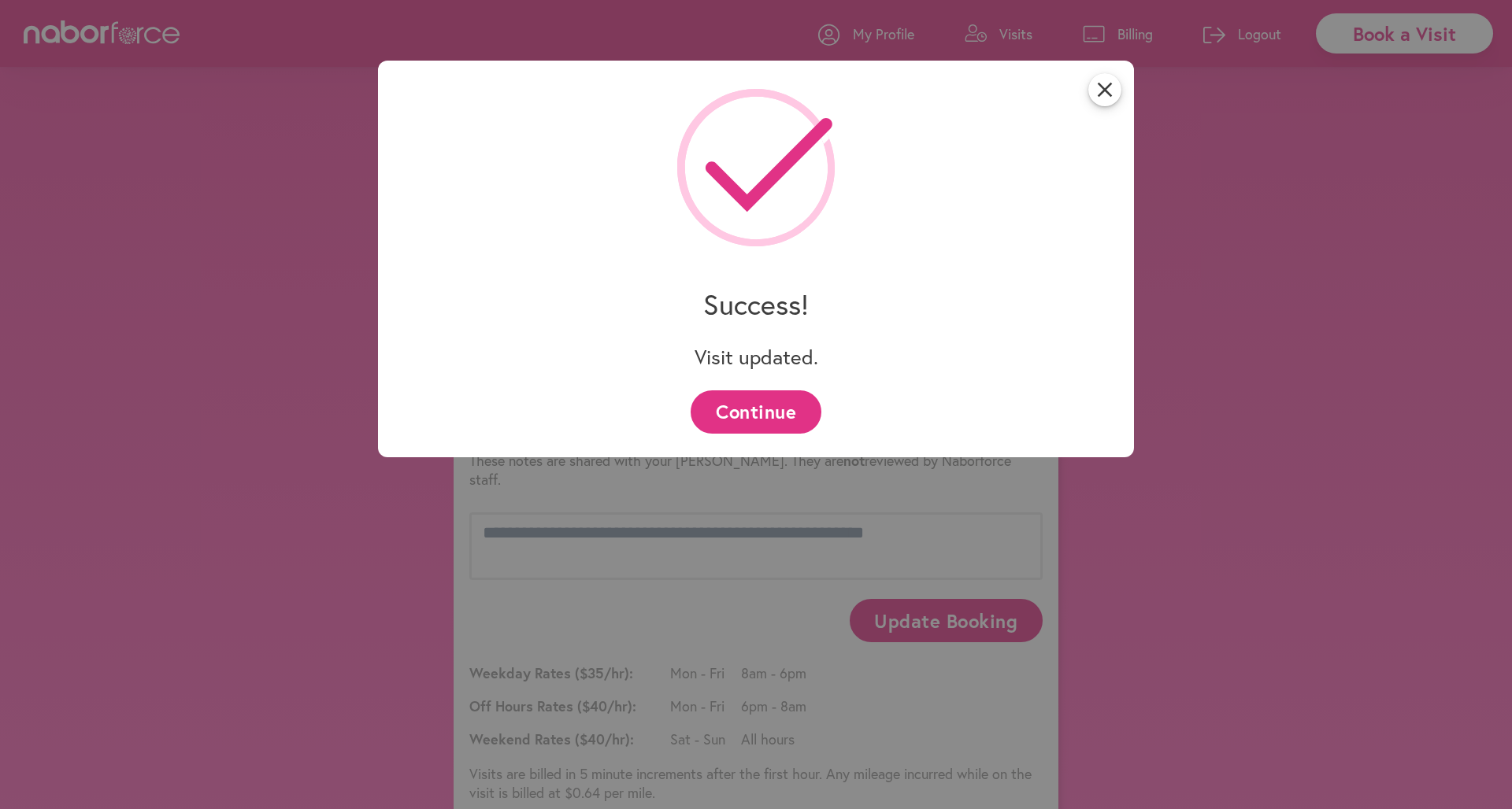
click at [767, 413] on button "Continue" at bounding box center [755, 412] width 130 height 44
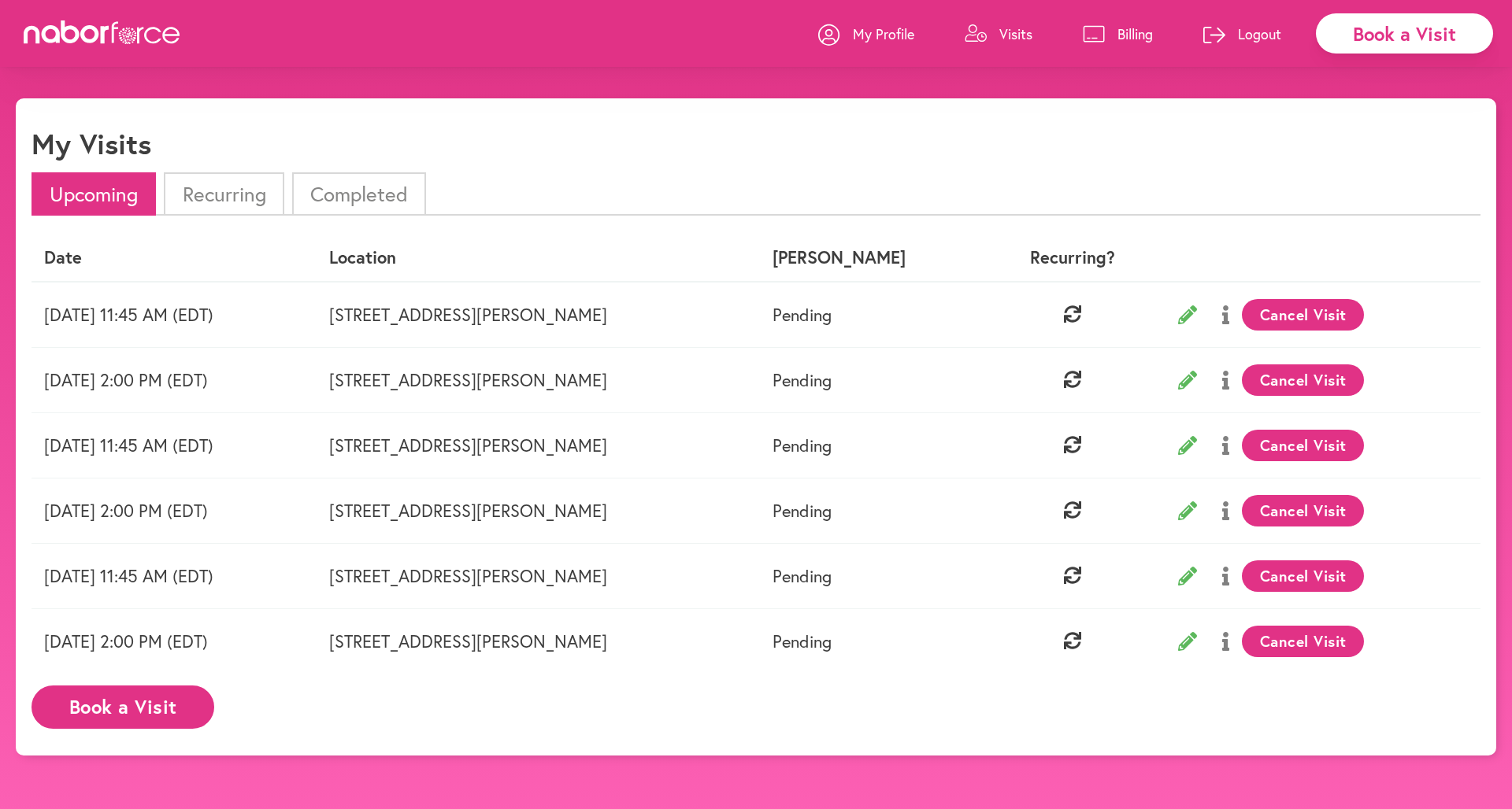
click at [1192, 644] on icon at bounding box center [1186, 641] width 19 height 19
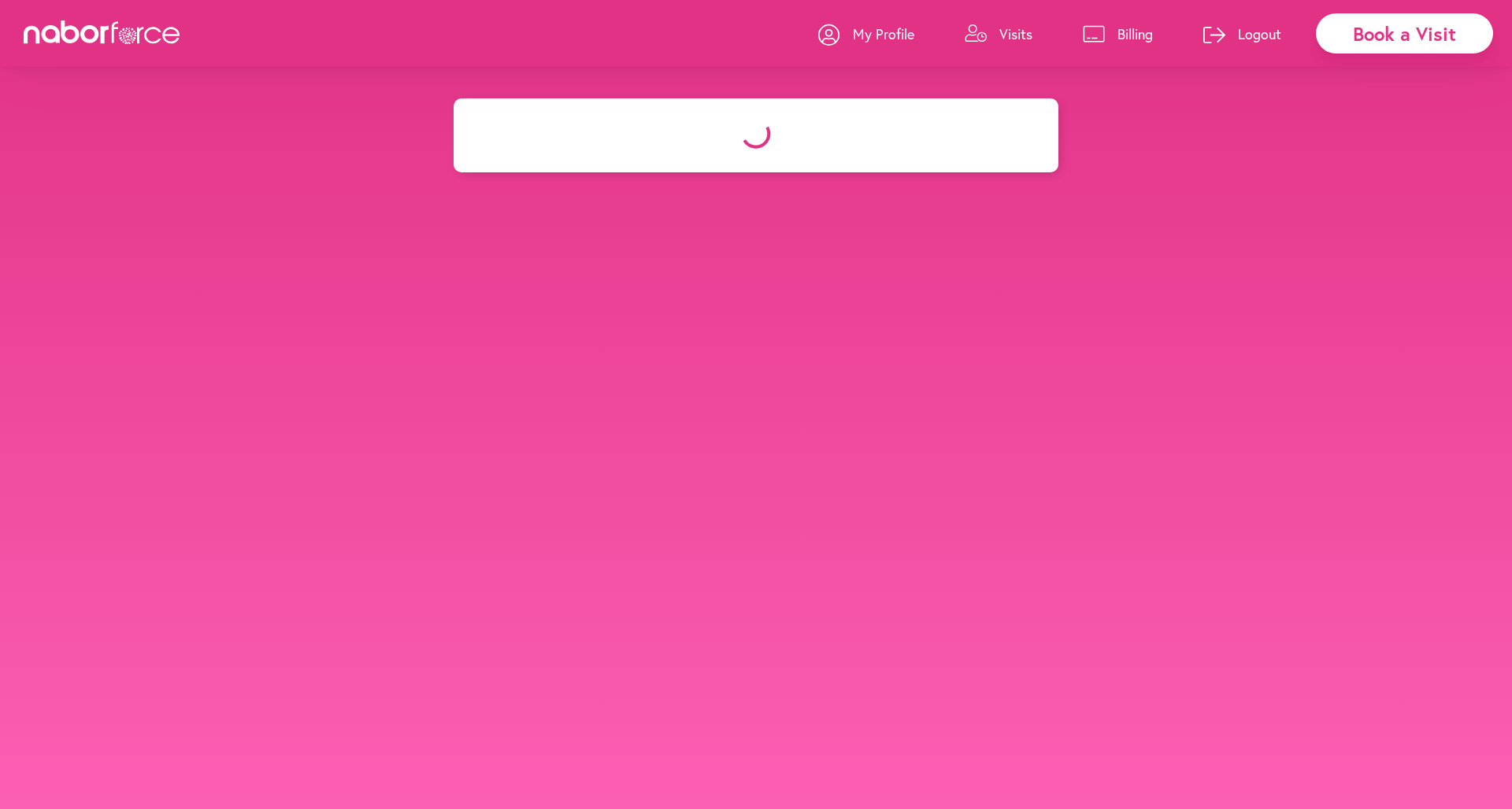
select select "*******"
select select "**"
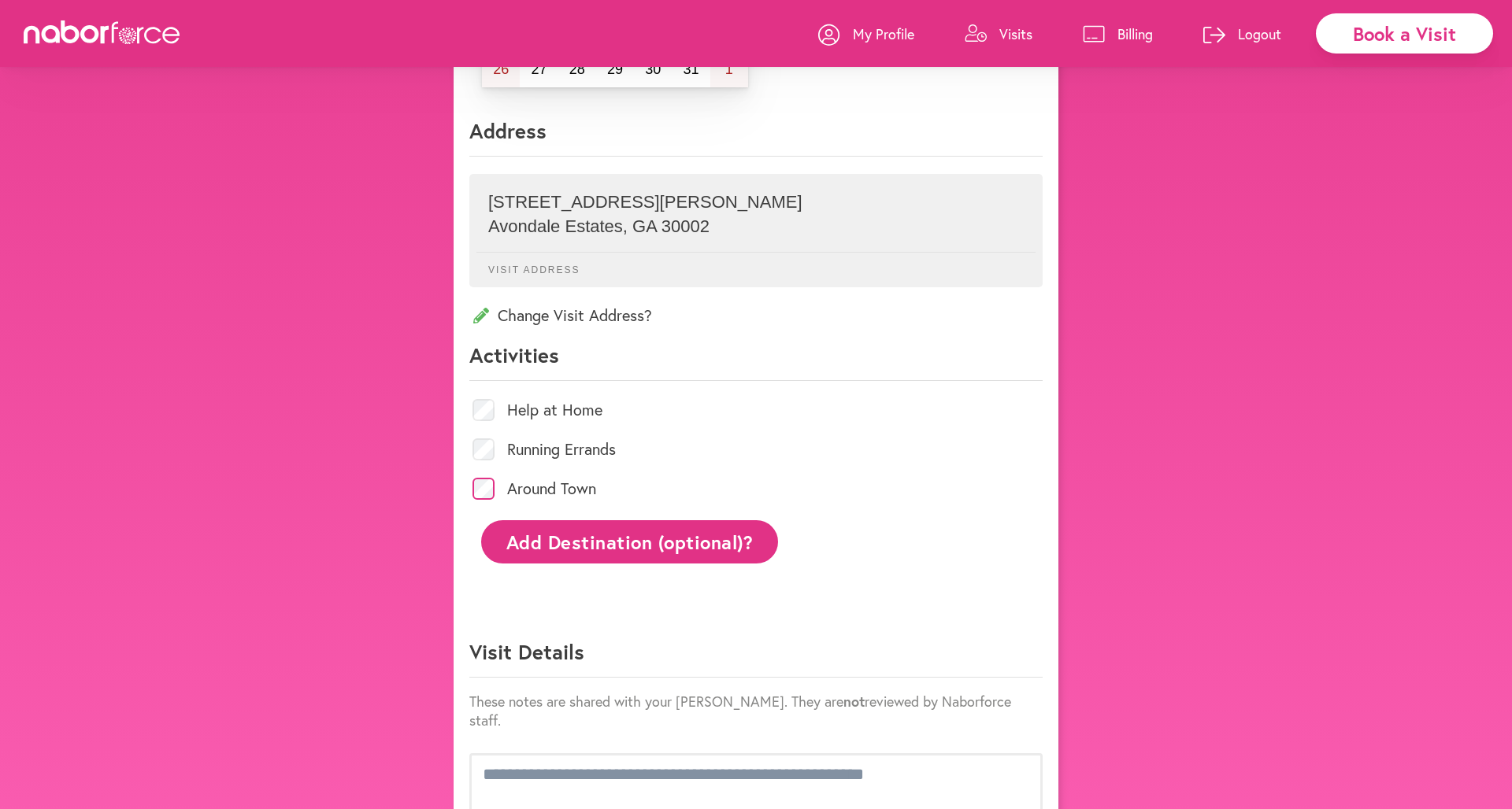
scroll to position [370, 0]
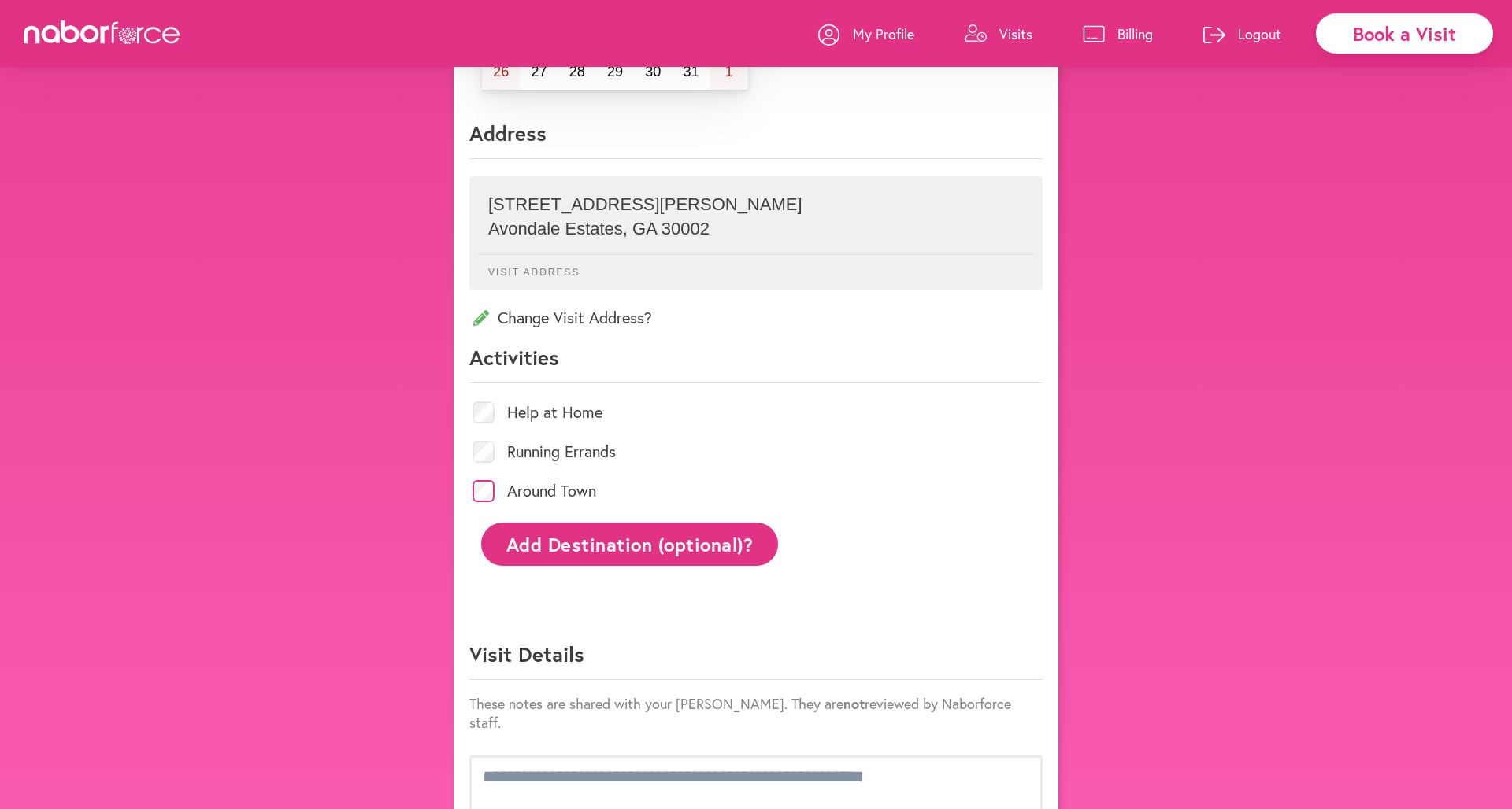
click at [479, 314] on icon at bounding box center [481, 318] width 16 height 16
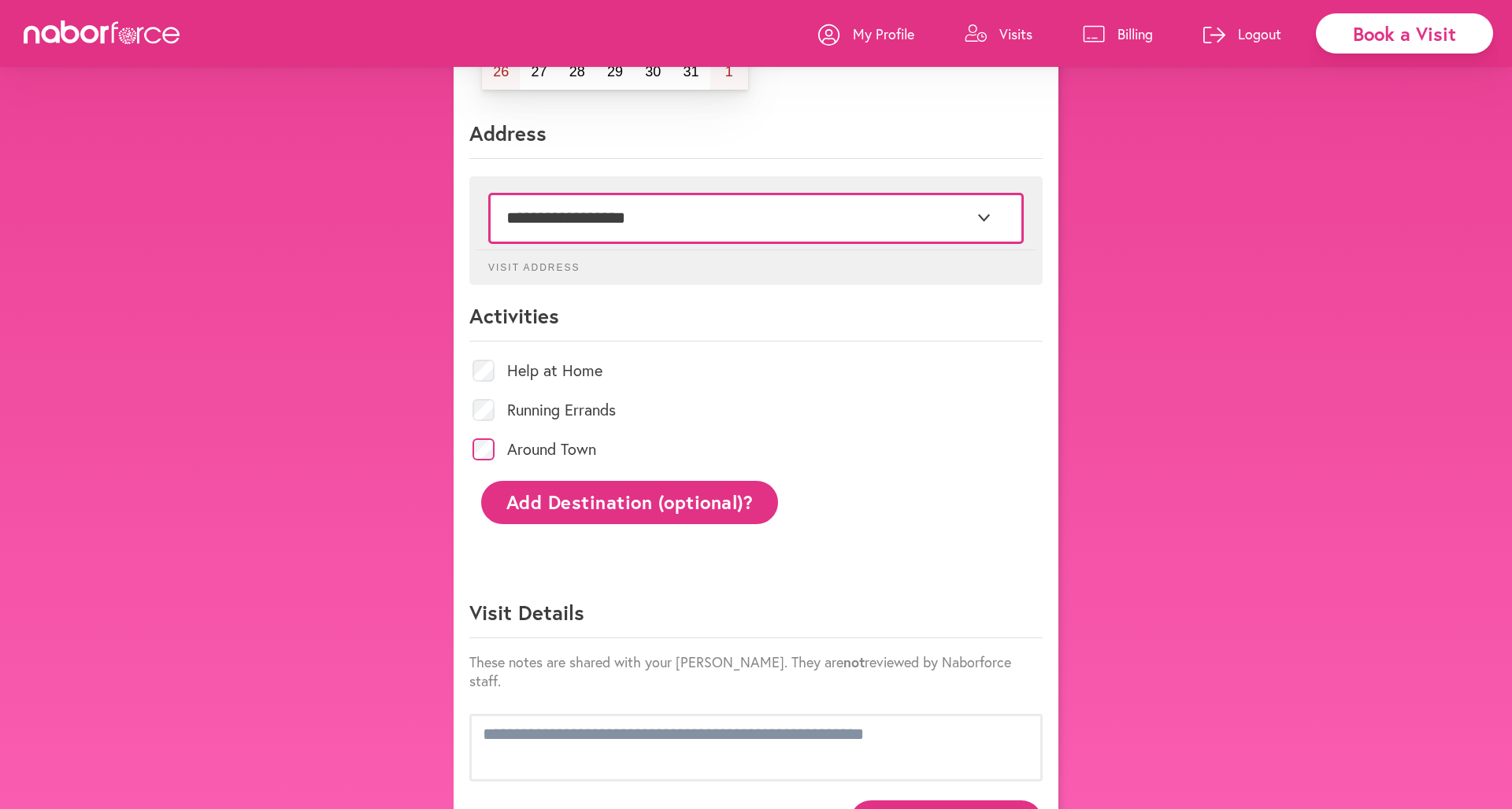
select select "*"
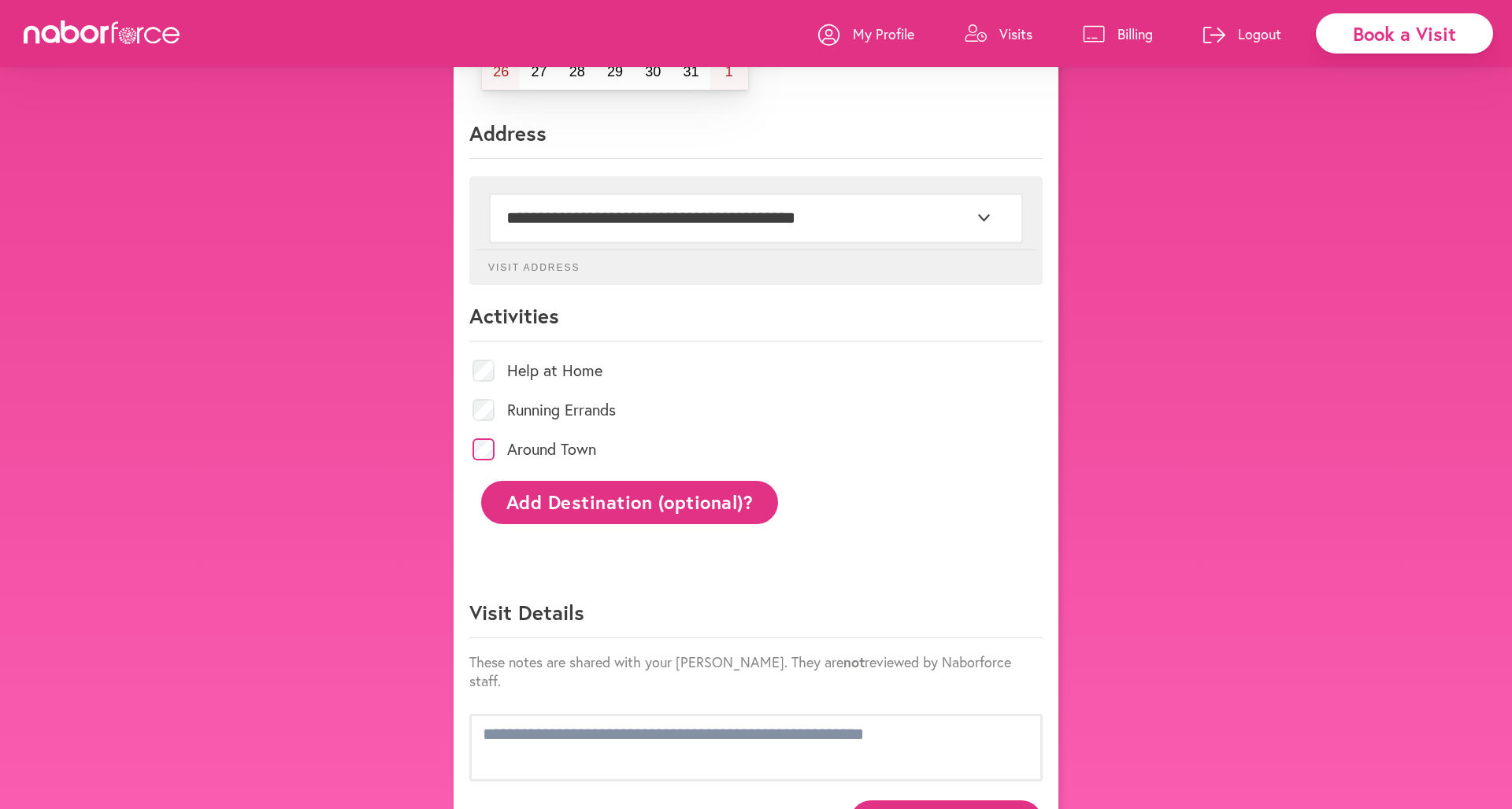
click at [688, 508] on button "Add Destination (optional)?" at bounding box center [630, 503] width 297 height 44
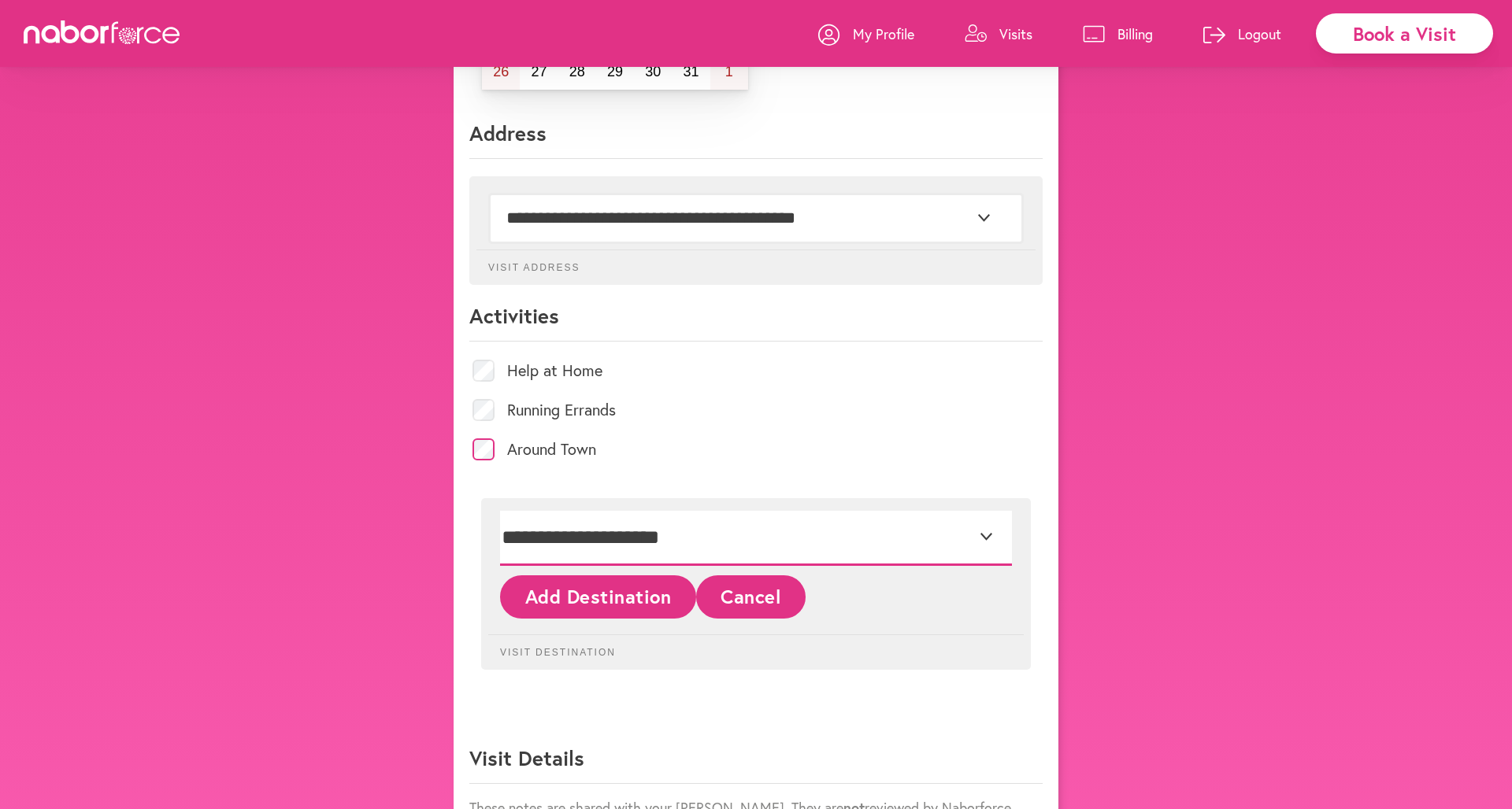
select select "*"
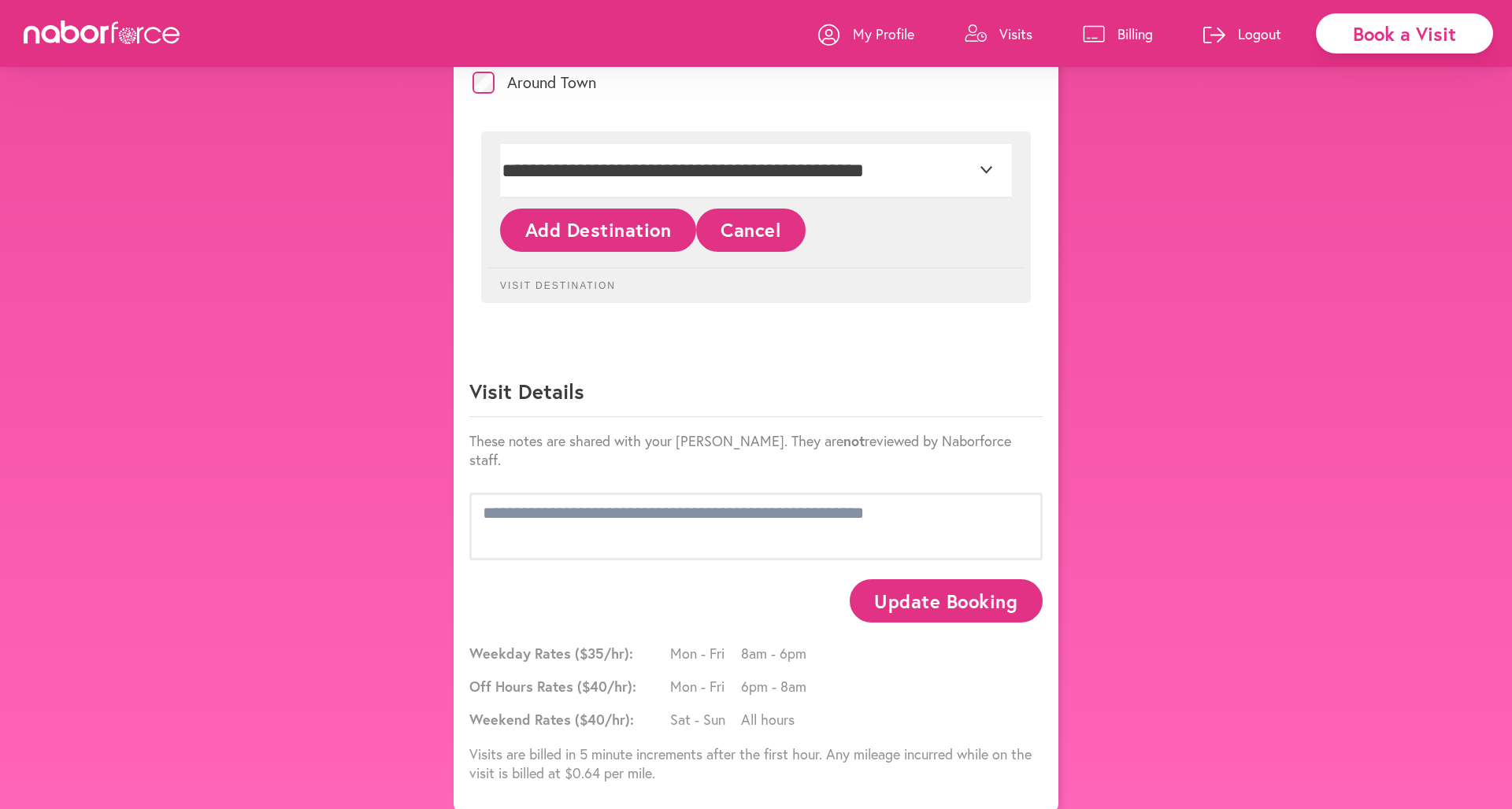
click at [937, 579] on button "Update Booking" at bounding box center [946, 601] width 193 height 44
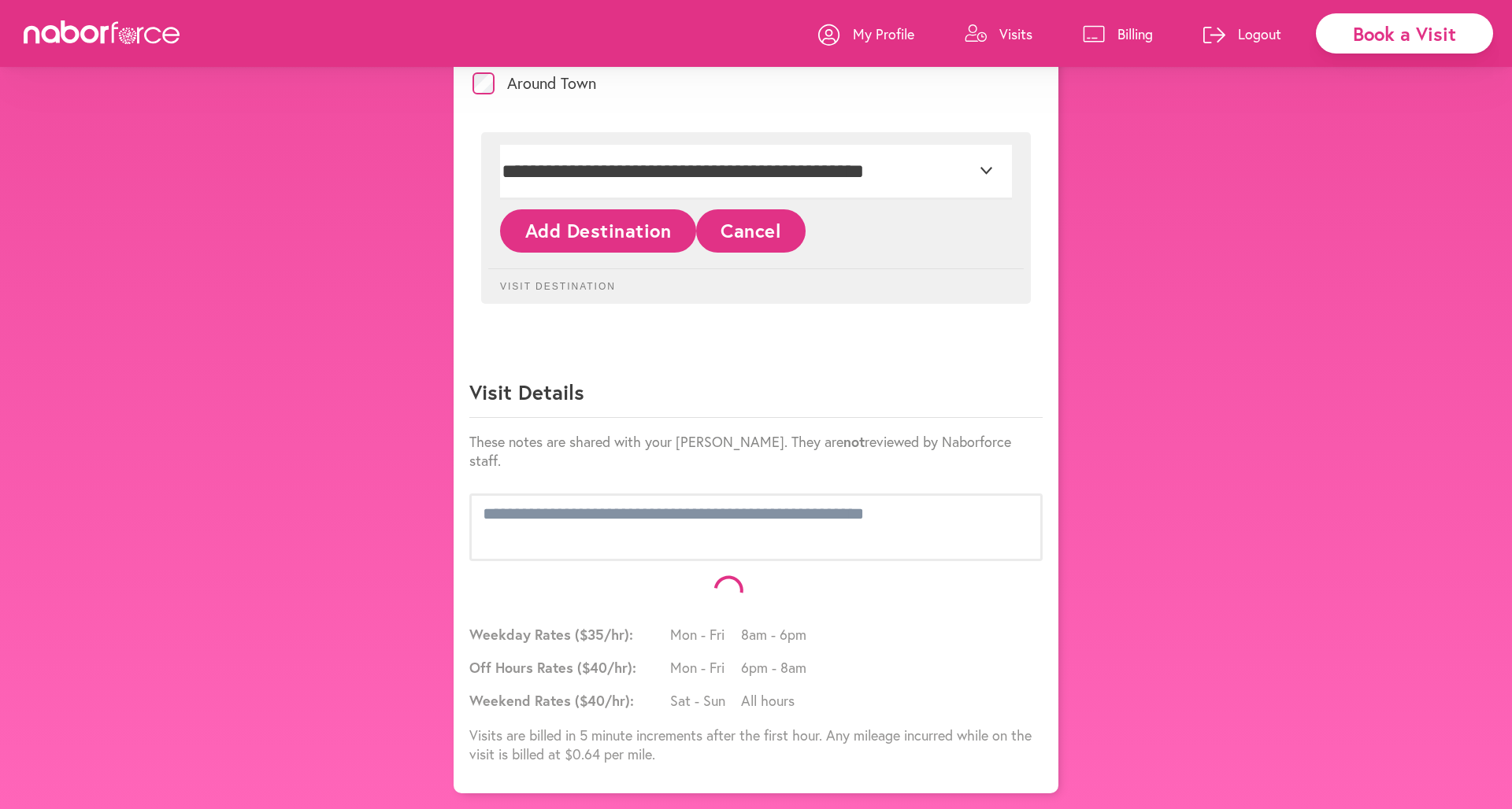
scroll to position [718, 0]
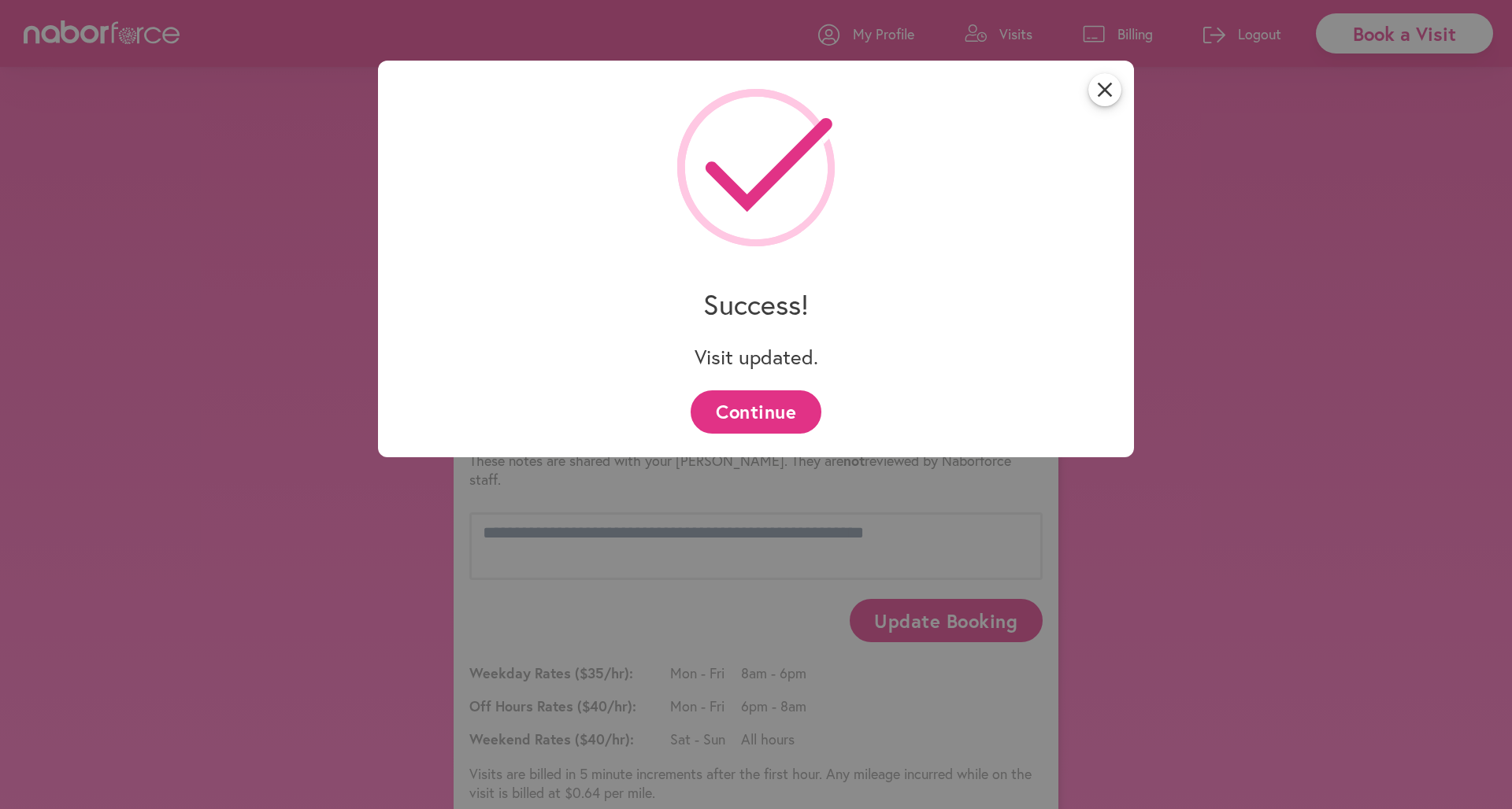
click at [733, 413] on button "Continue" at bounding box center [755, 412] width 130 height 44
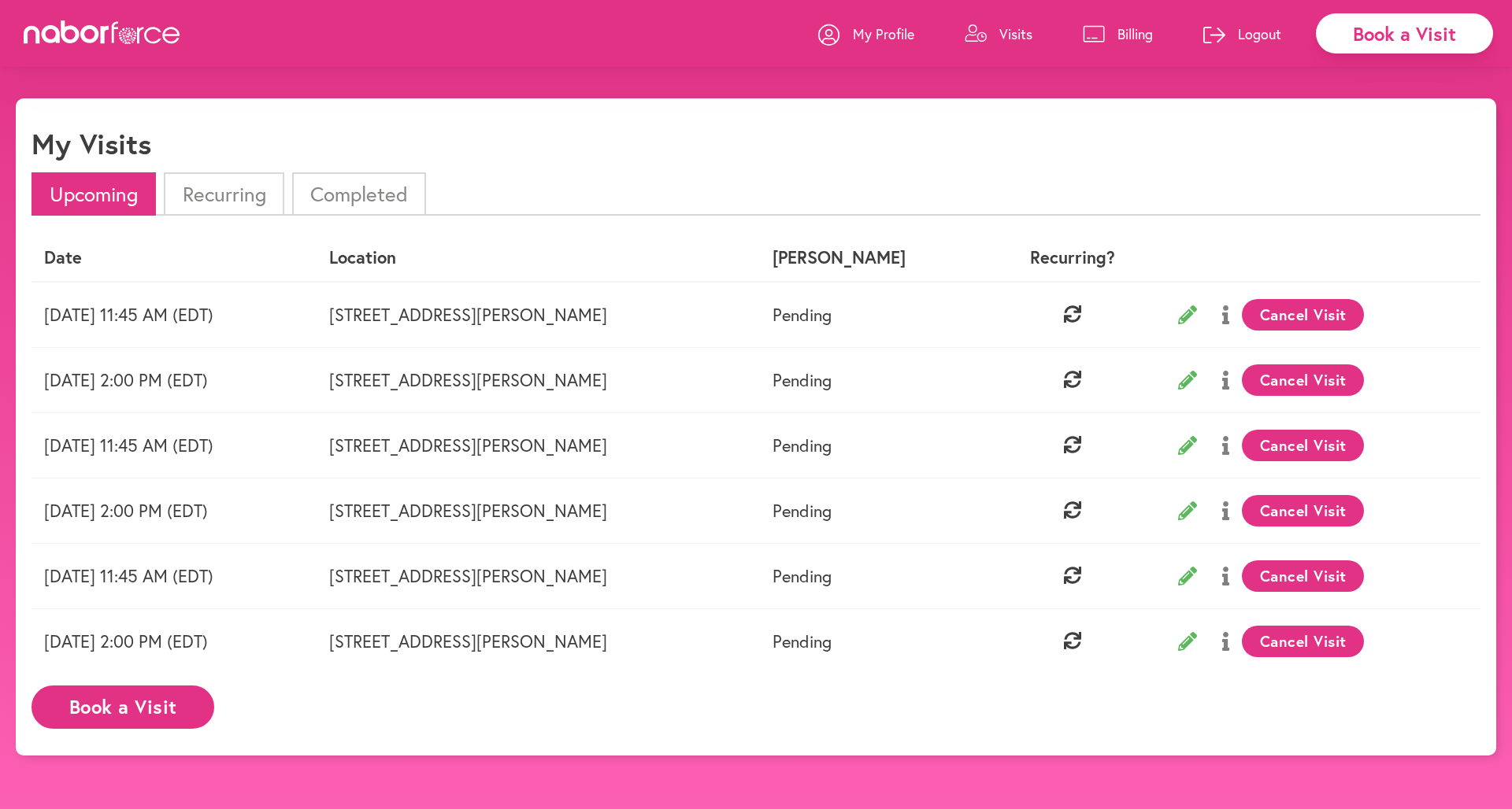
click at [1024, 41] on p "Visits" at bounding box center [1015, 34] width 33 height 19
click at [1013, 31] on p "Visits" at bounding box center [1015, 34] width 33 height 19
click at [355, 187] on li "Completed" at bounding box center [358, 194] width 134 height 44
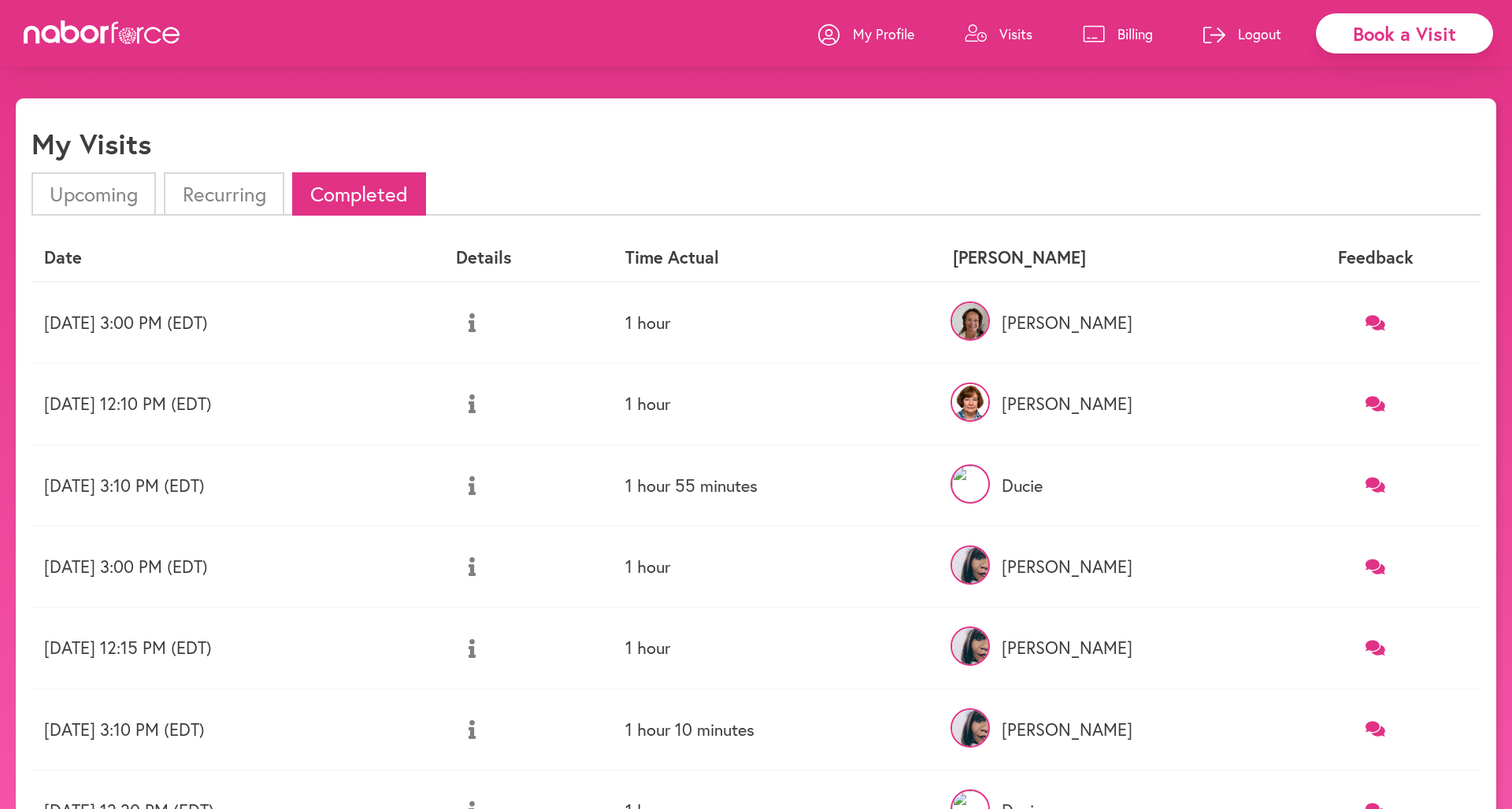
click at [252, 192] on li "Recurring" at bounding box center [223, 194] width 120 height 44
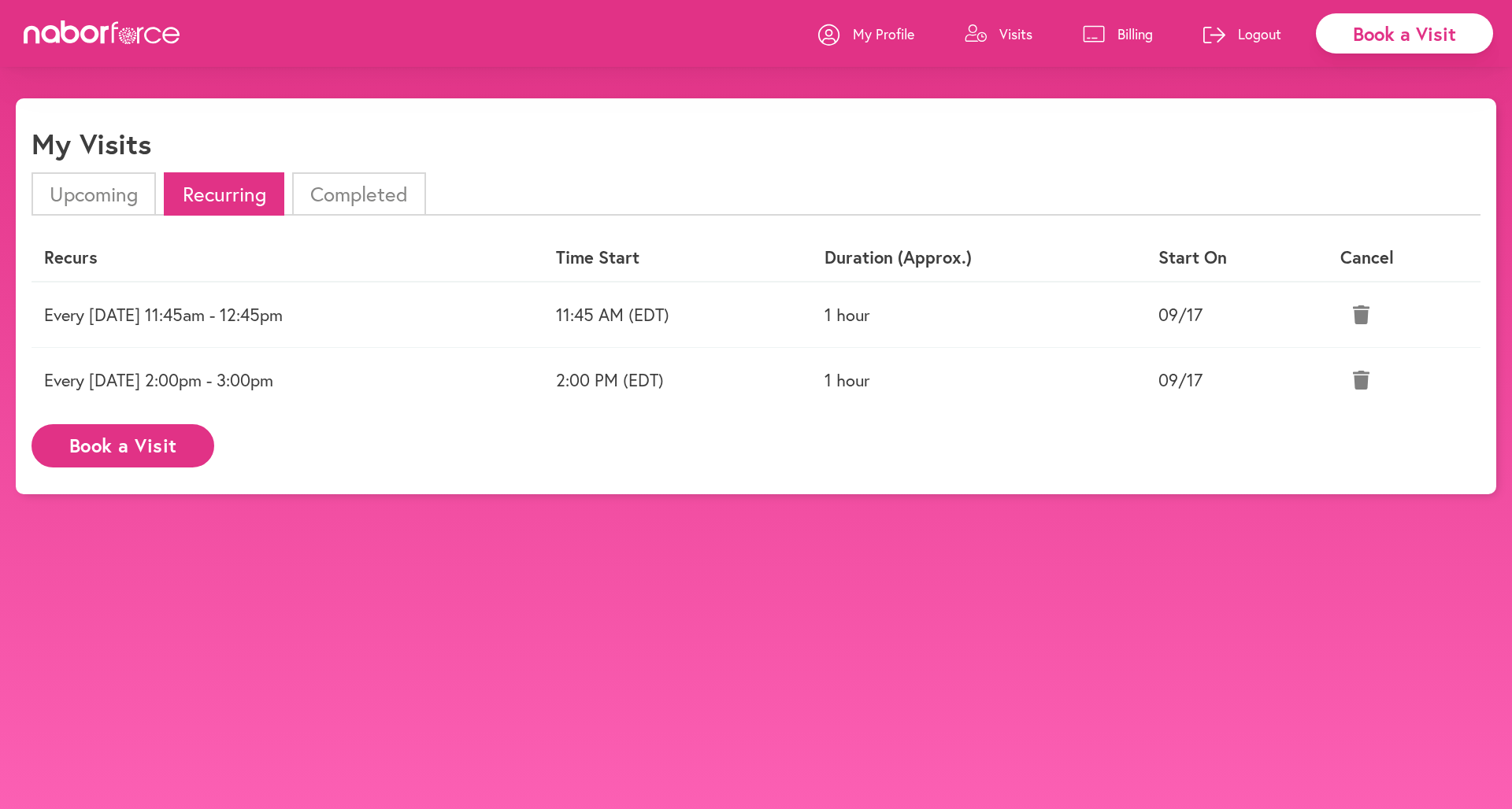
click at [84, 192] on li "Upcoming" at bounding box center [94, 194] width 125 height 44
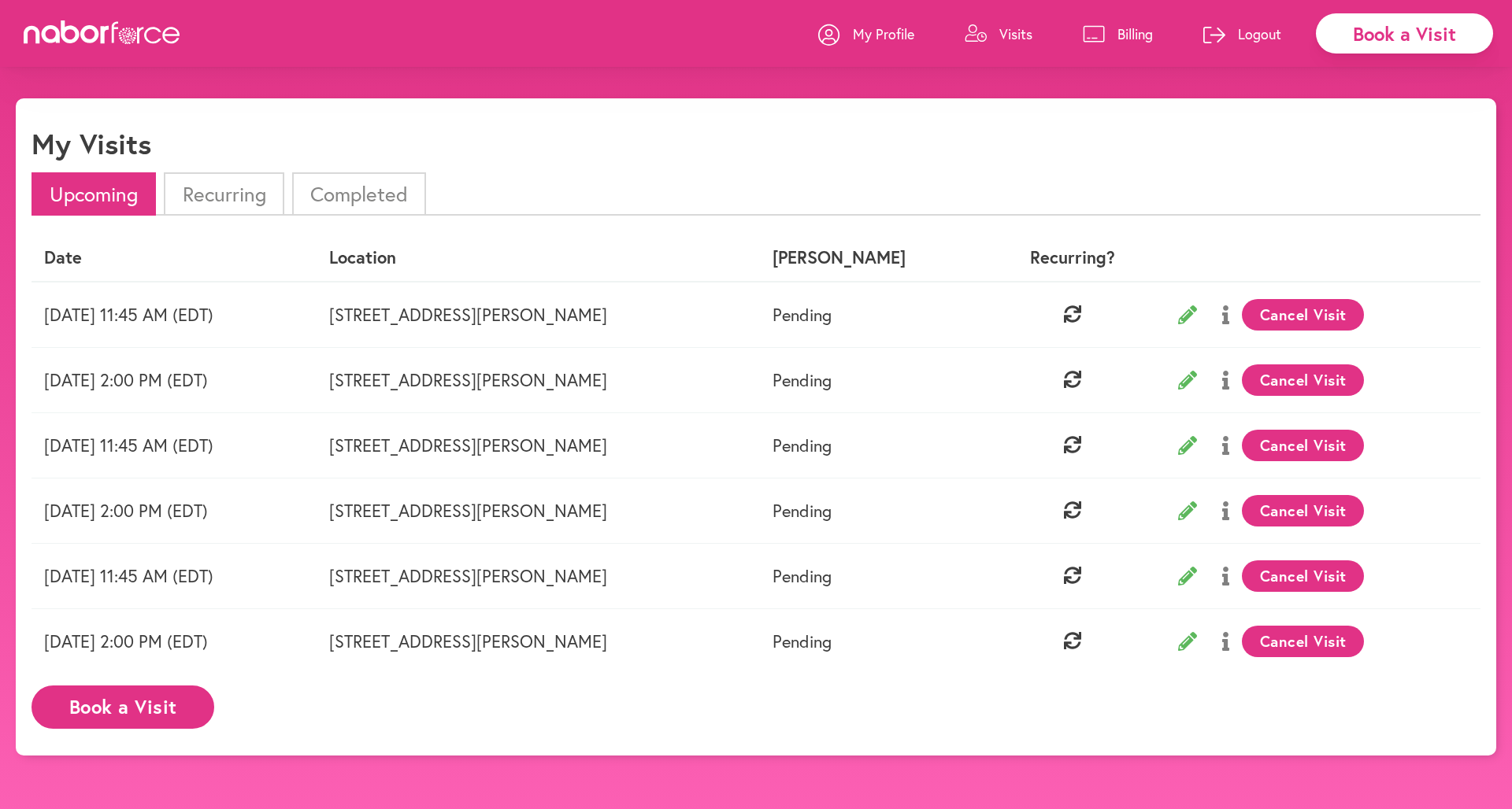
drag, startPoint x: 1257, startPoint y: 32, endPoint x: 1210, endPoint y: 82, distance: 68.6
drag, startPoint x: 204, startPoint y: 237, endPoint x: 191, endPoint y: 222, distance: 19.8
click at [201, 231] on div "Upcoming Recurring Completed Date Location Nabor Recurring? Wednesday 10/01 11:…" at bounding box center [756, 455] width 1449 height 566
click at [213, 185] on li "Recurring" at bounding box center [223, 194] width 120 height 44
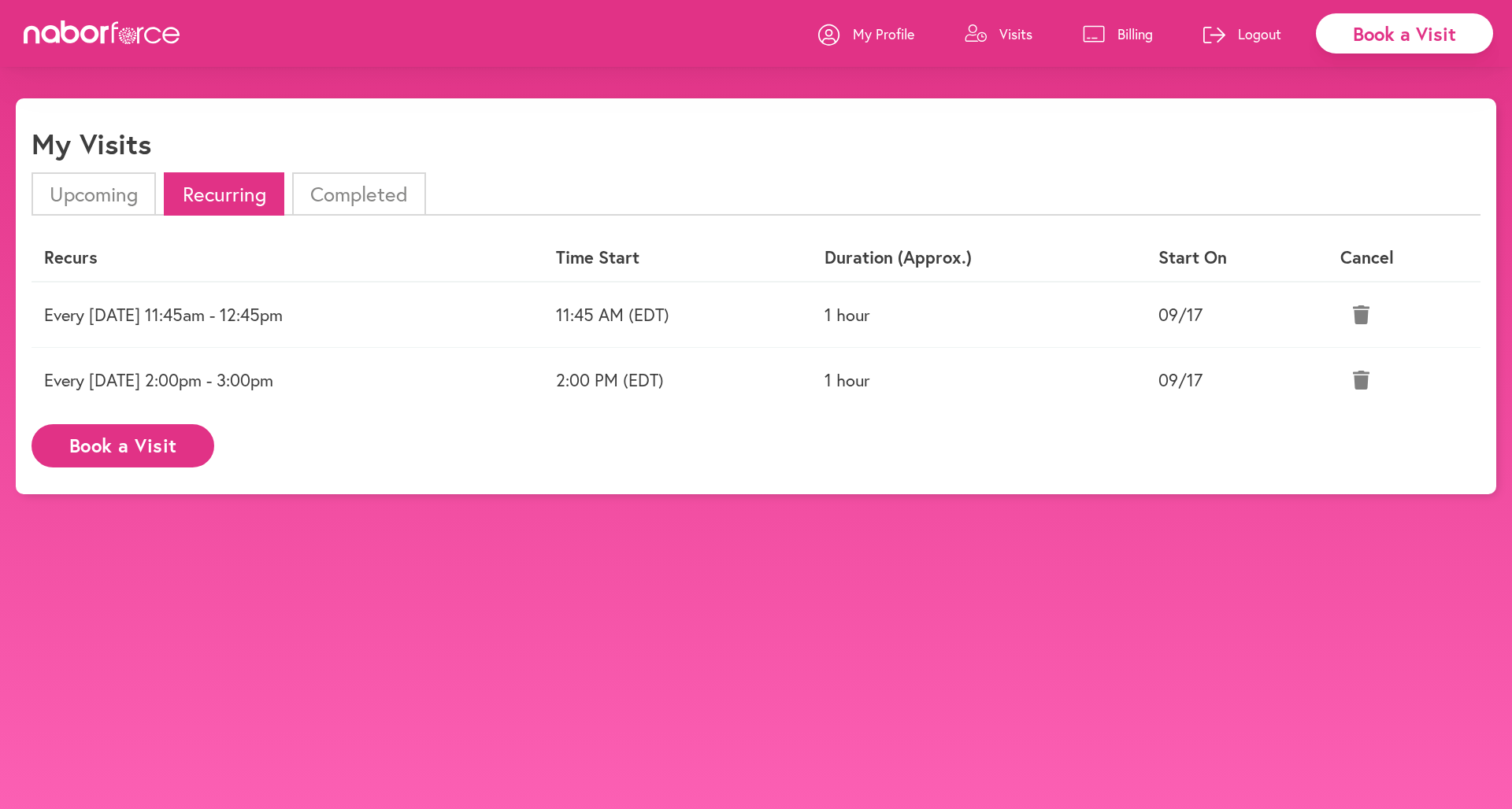
click at [118, 201] on li "Upcoming" at bounding box center [94, 194] width 125 height 44
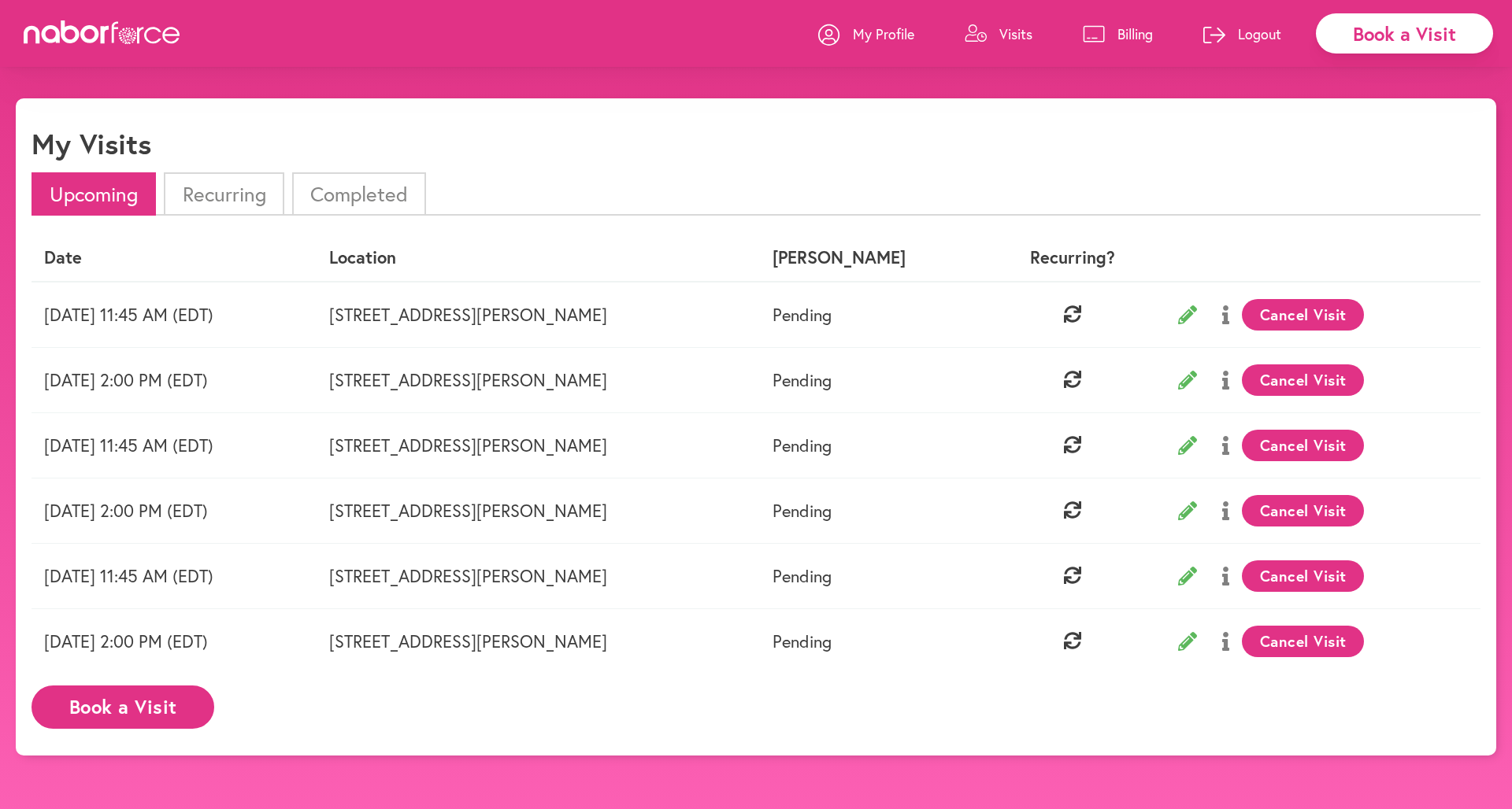
click at [1327, 640] on button "Cancel Visit" at bounding box center [1302, 642] width 122 height 32
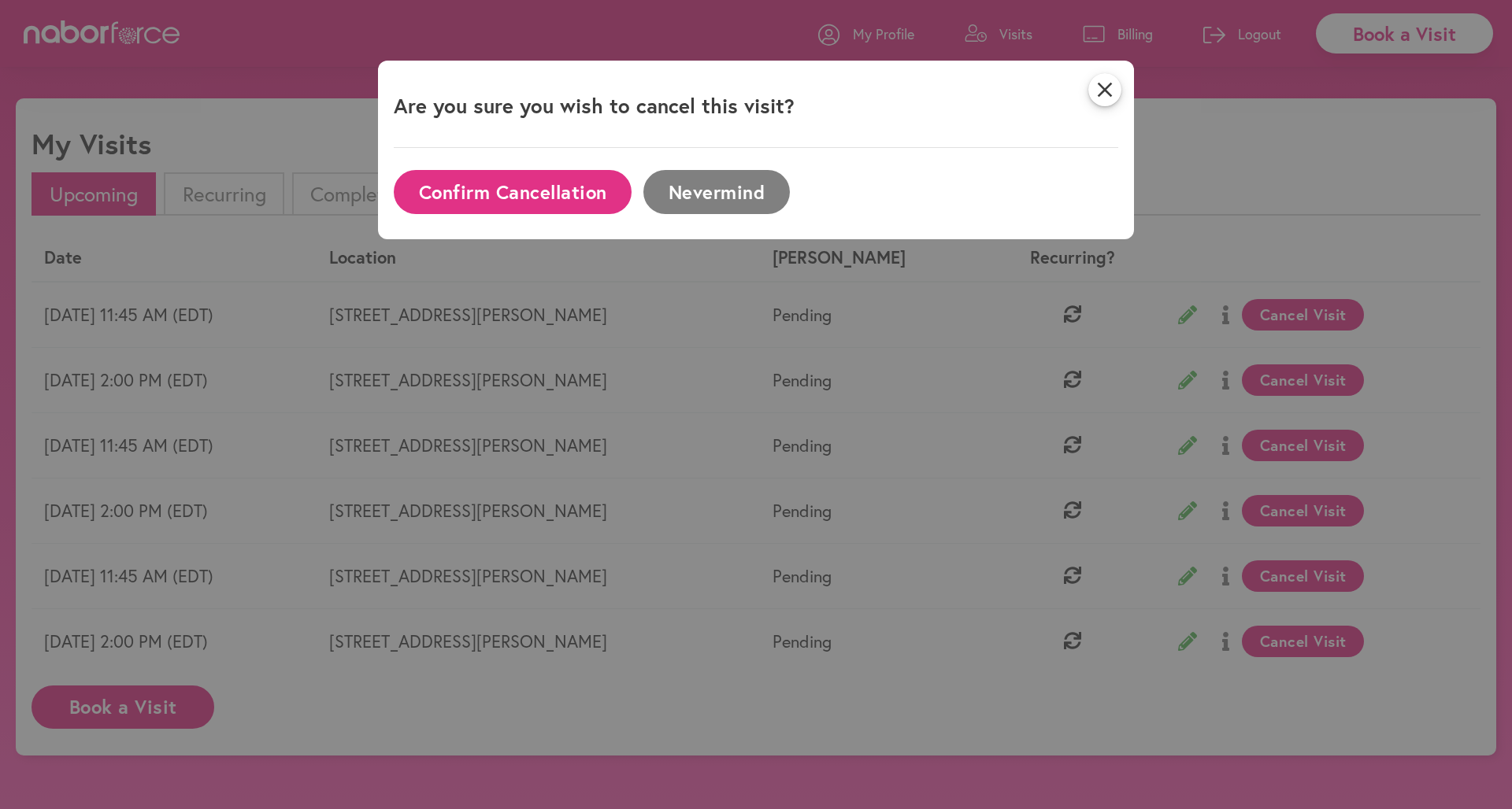
click at [489, 193] on button "Confirm Cancellation" at bounding box center [513, 192] width 238 height 44
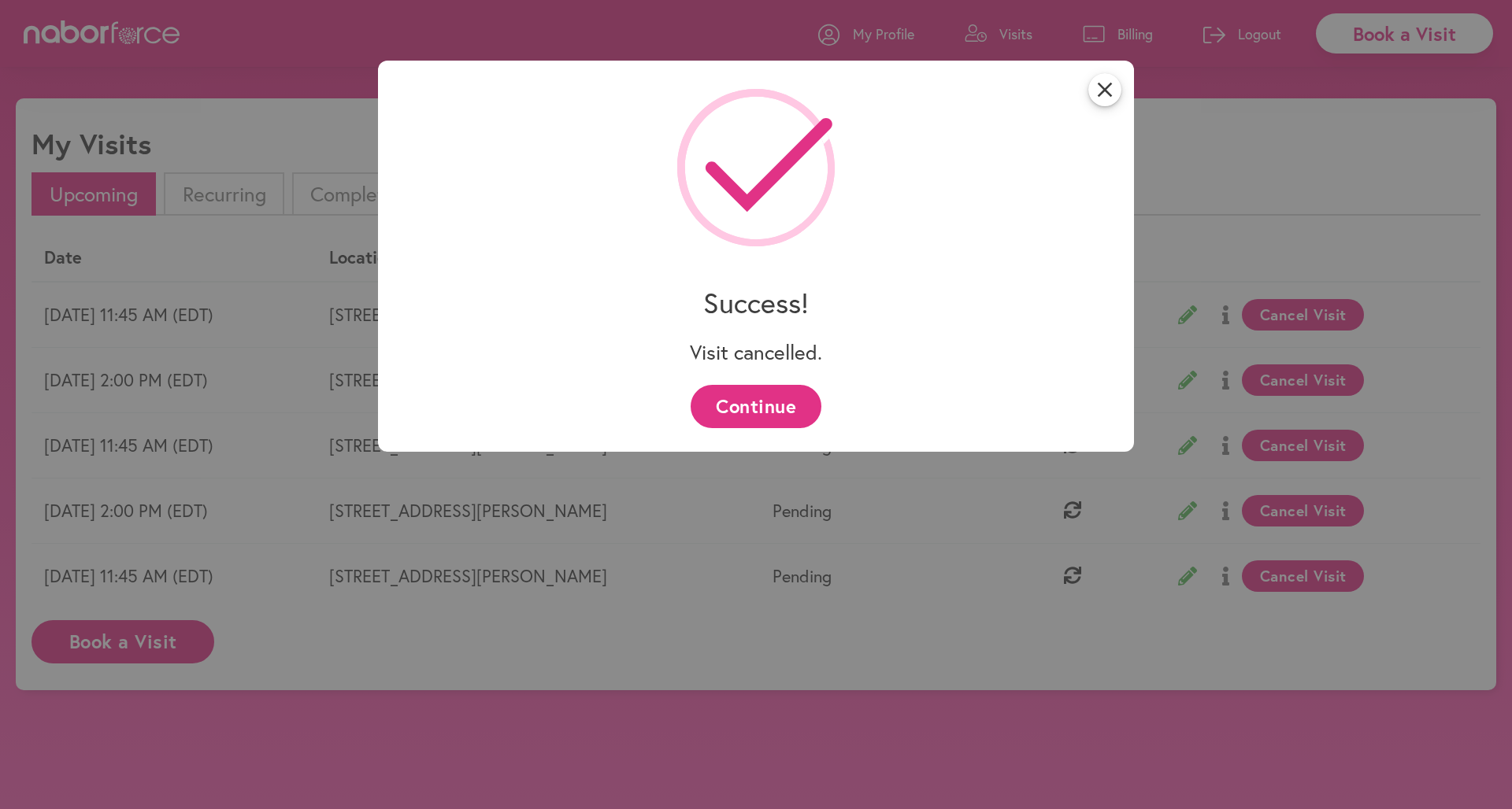
drag, startPoint x: 741, startPoint y: 407, endPoint x: 779, endPoint y: 413, distance: 38.5
click at [741, 407] on button "Continue" at bounding box center [755, 407] width 130 height 44
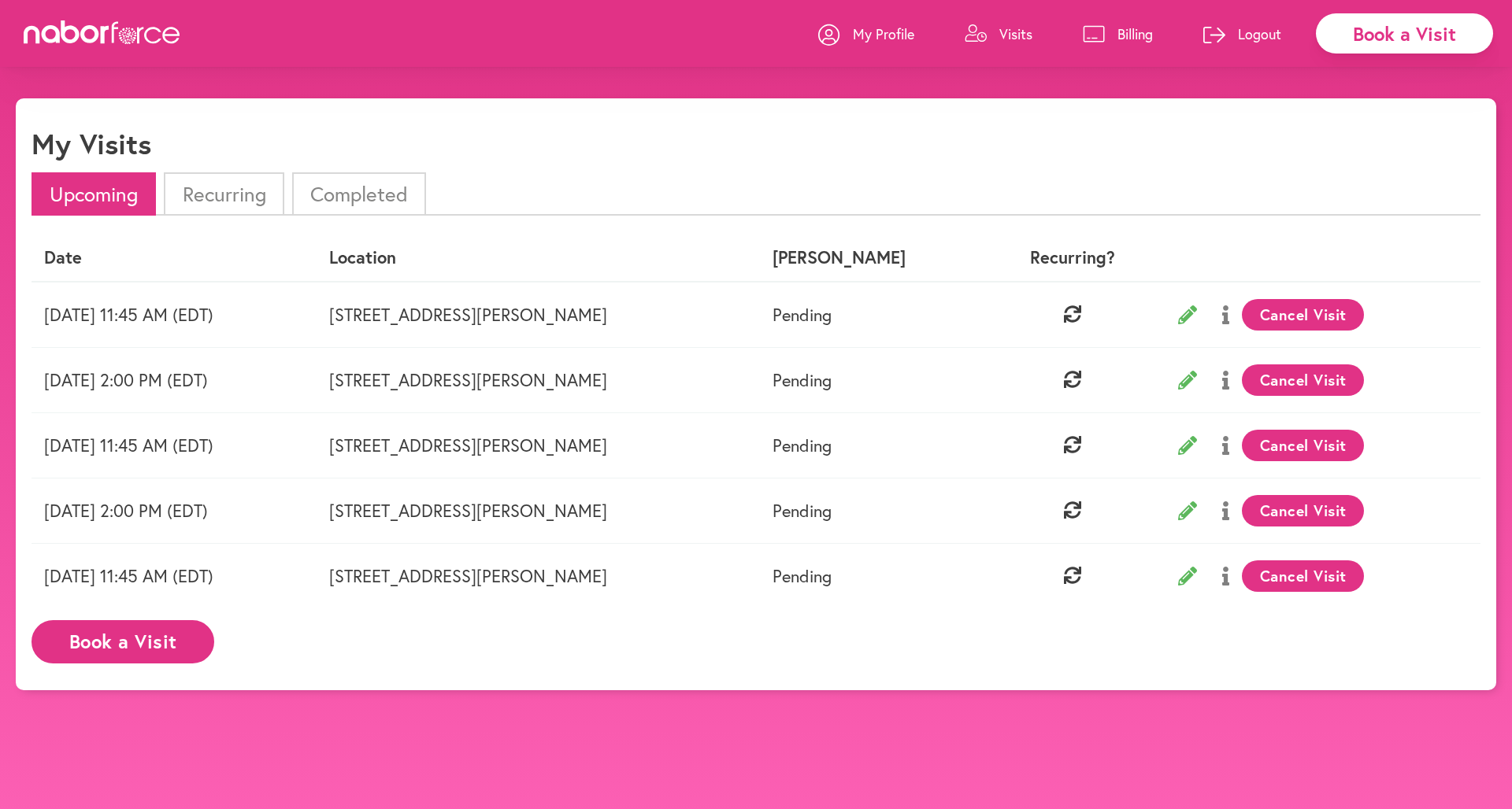
click at [1287, 582] on button "Cancel Visit" at bounding box center [1302, 576] width 122 height 32
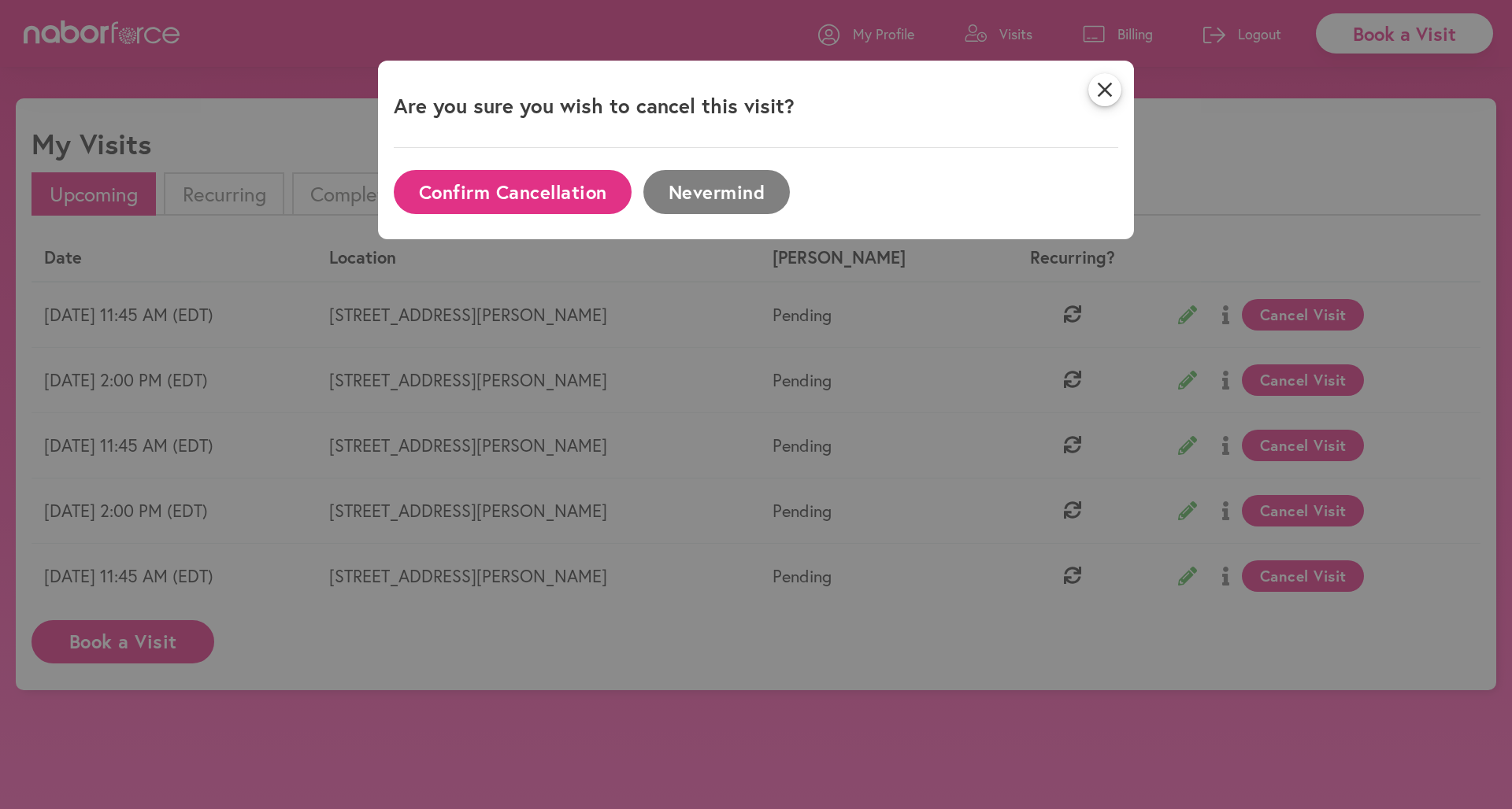
click at [516, 182] on button "Confirm Cancellation" at bounding box center [513, 192] width 238 height 44
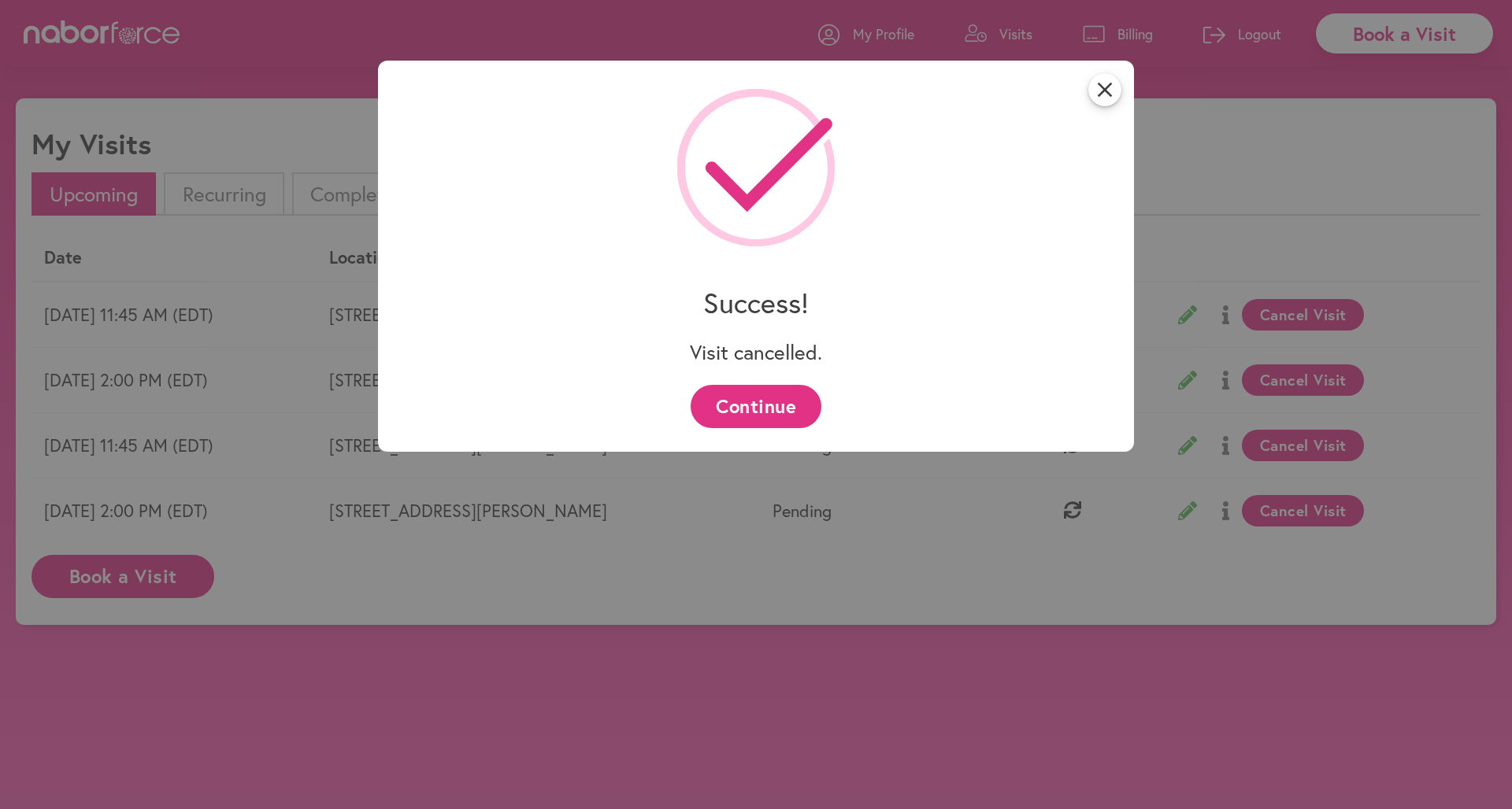
click at [765, 422] on button "Continue" at bounding box center [755, 407] width 130 height 44
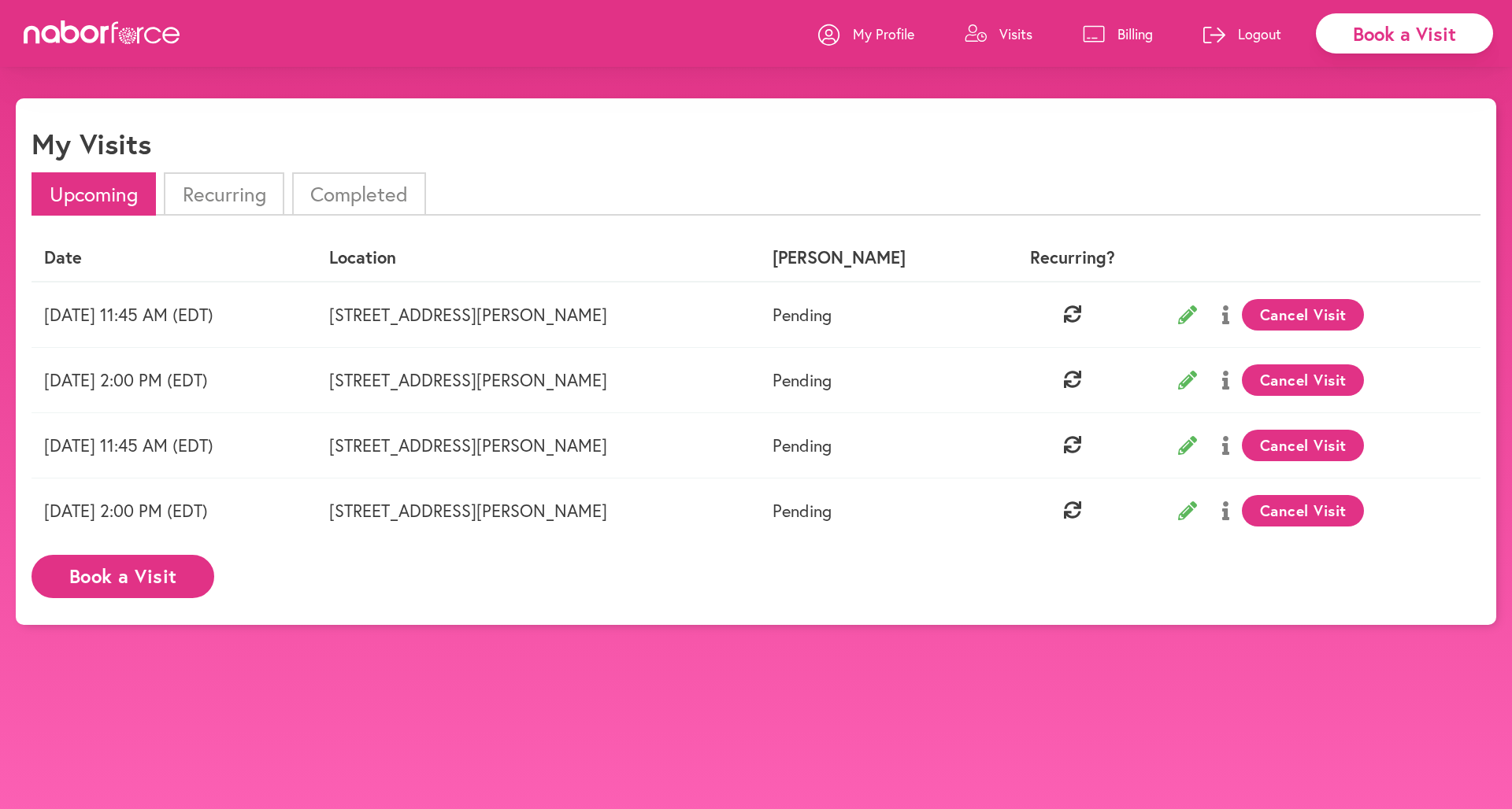
click at [240, 23] on div "Book a Visit My Profile Visits Billing Logout" at bounding box center [756, 34] width 1512 height 67
